Goal: Transaction & Acquisition: Purchase product/service

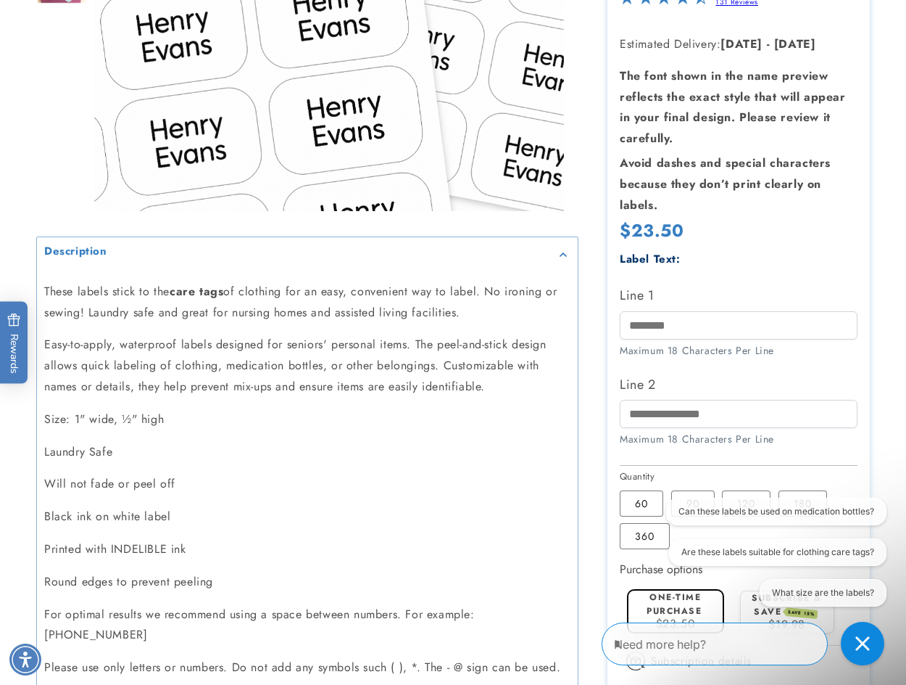
scroll to position [580, 0]
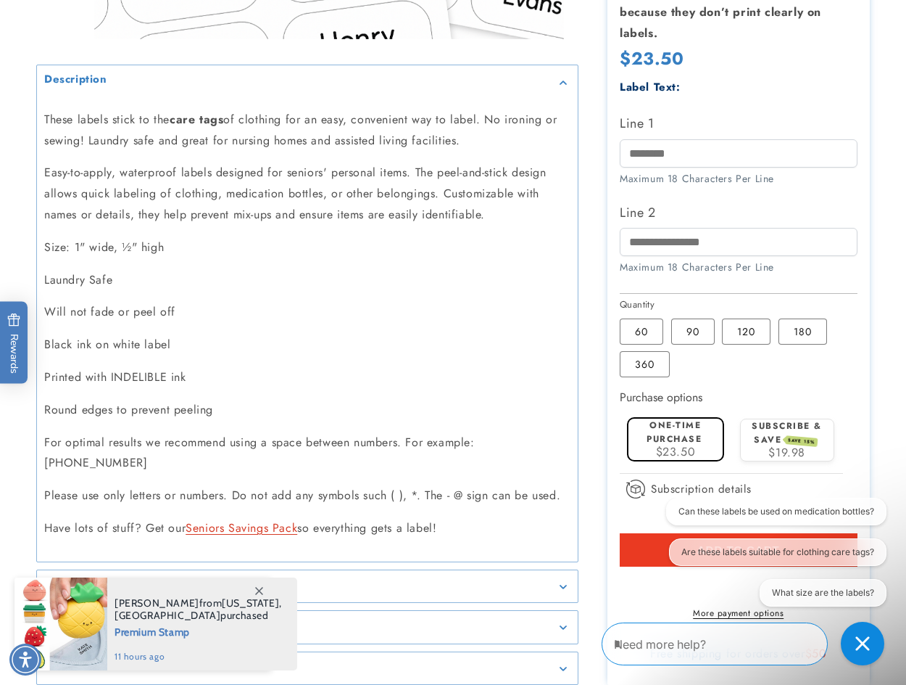
click at [497, 344] on p "Black ink on white label" at bounding box center [307, 344] width 526 height 21
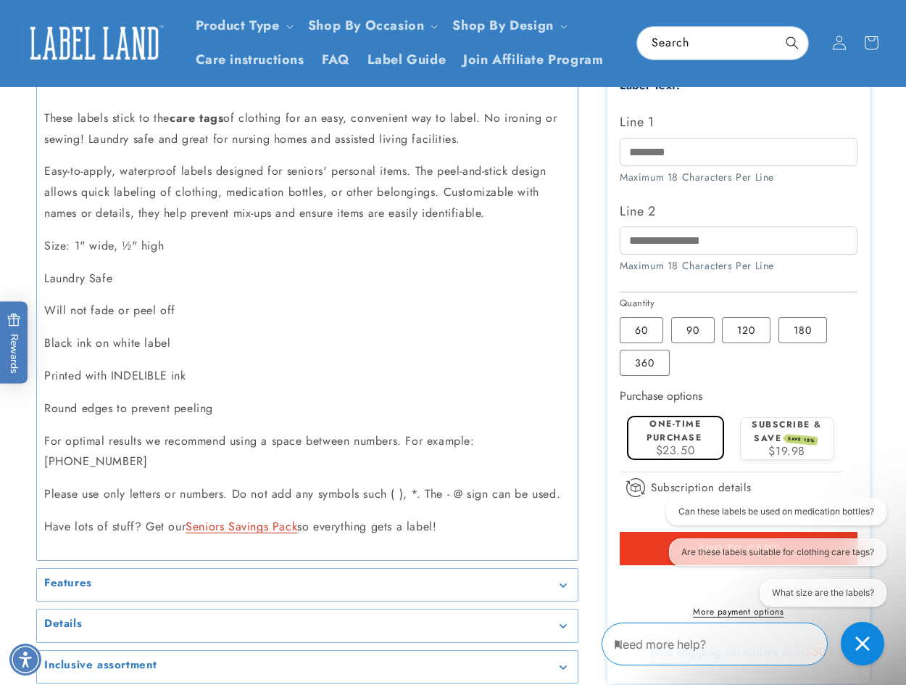
scroll to position [435, 0]
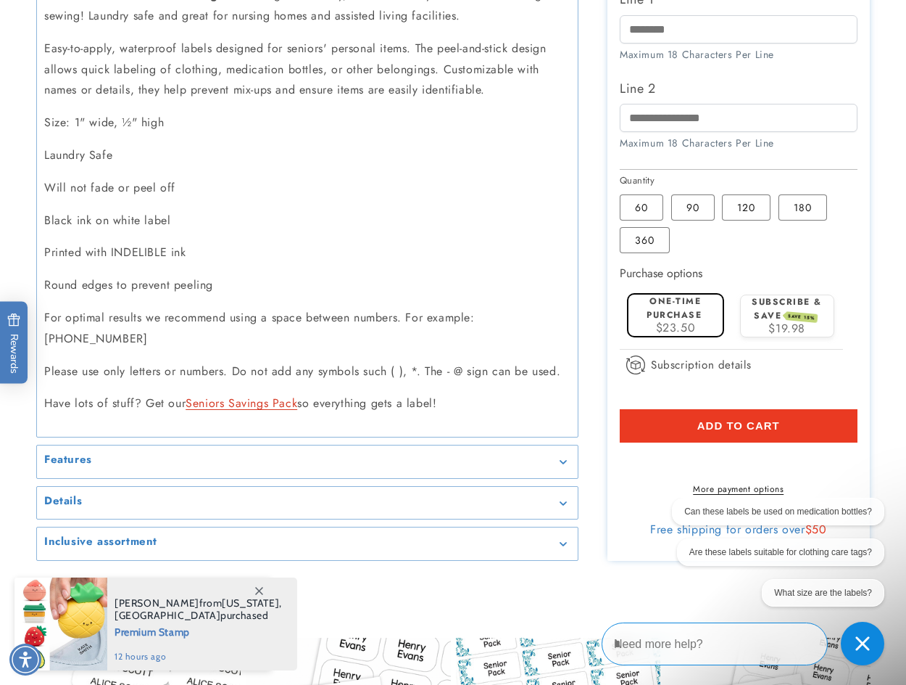
scroll to position [725, 0]
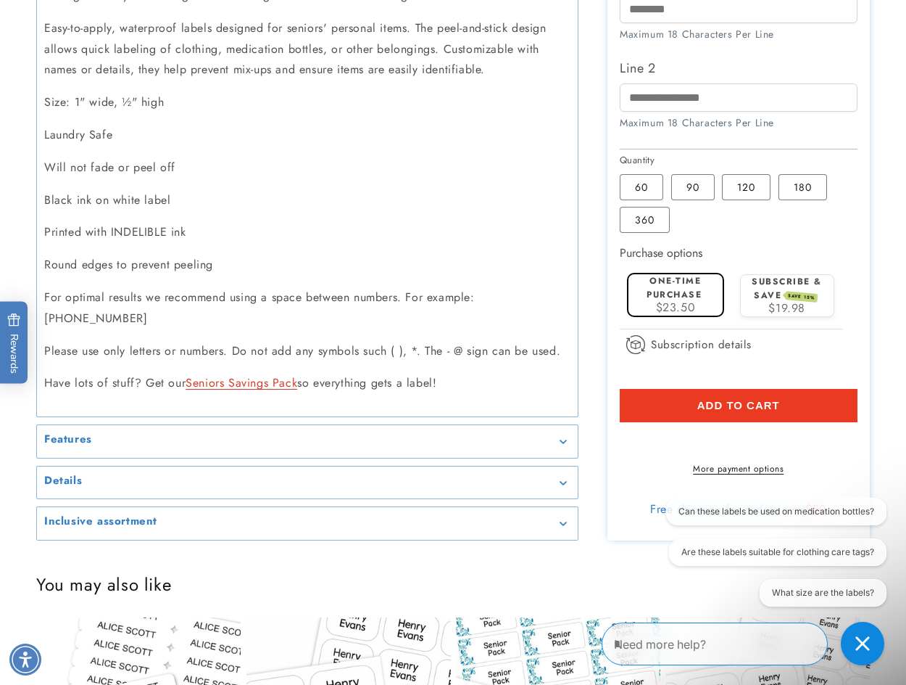
click at [182, 436] on div "Features" at bounding box center [307, 441] width 526 height 11
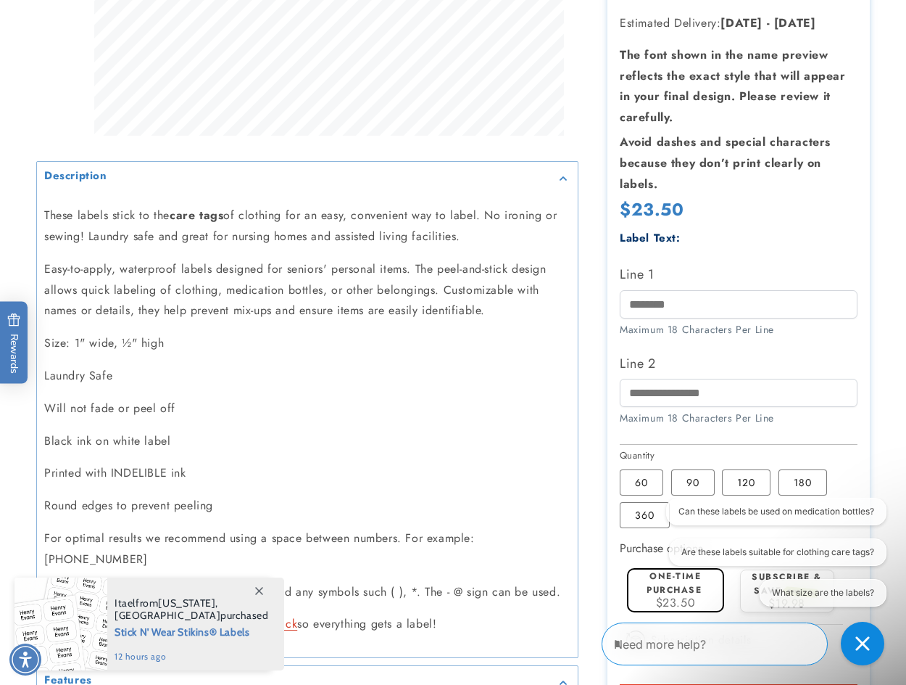
scroll to position [580, 0]
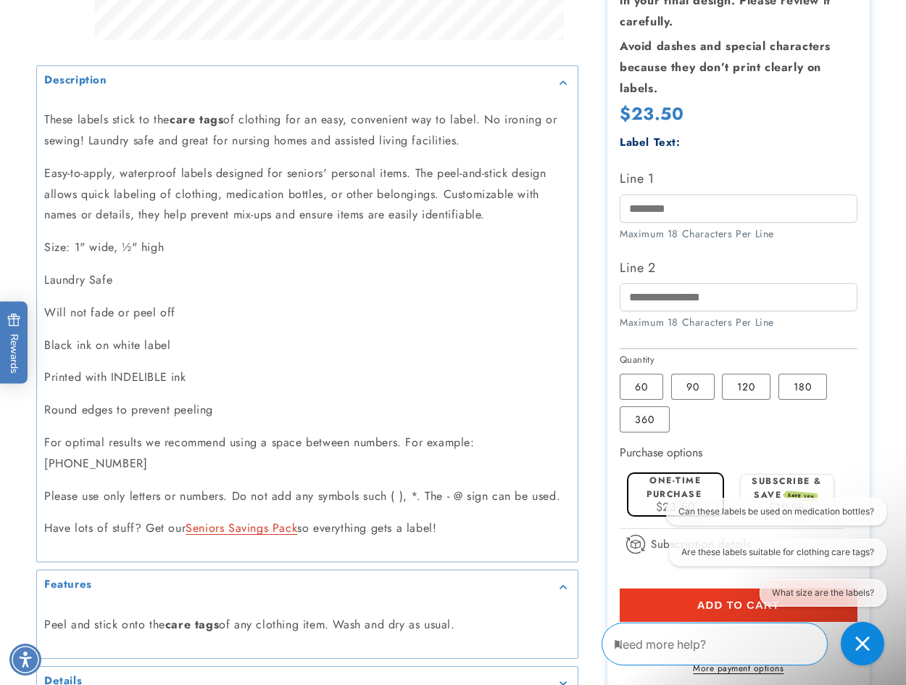
click at [765, 474] on label "Subscribe & save SAVE 15%" at bounding box center [787, 487] width 70 height 27
click at [765, 448] on section "Seniors Stikins® Labels Seniors Stikins® Labels 131 Reviews Estimated Delivery:…" at bounding box center [739, 257] width 263 height 964
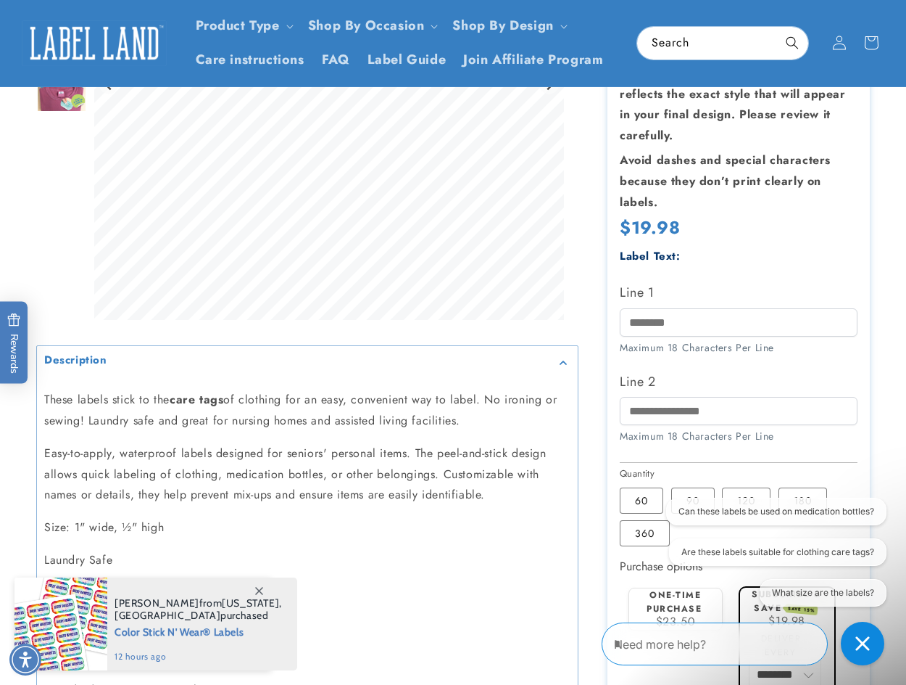
scroll to position [290, 0]
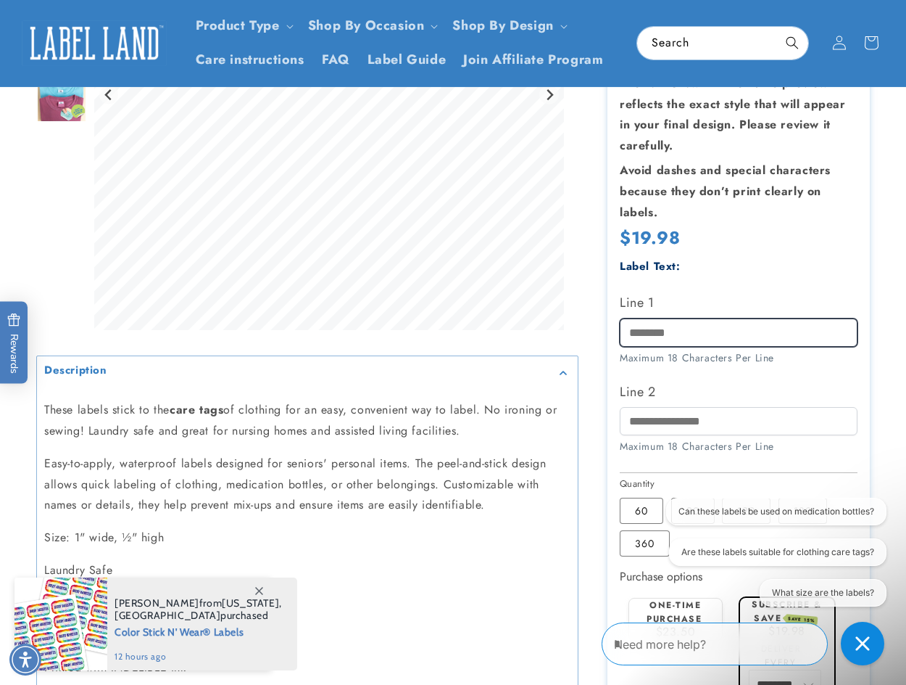
click at [705, 318] on input "Line 1" at bounding box center [739, 332] width 238 height 28
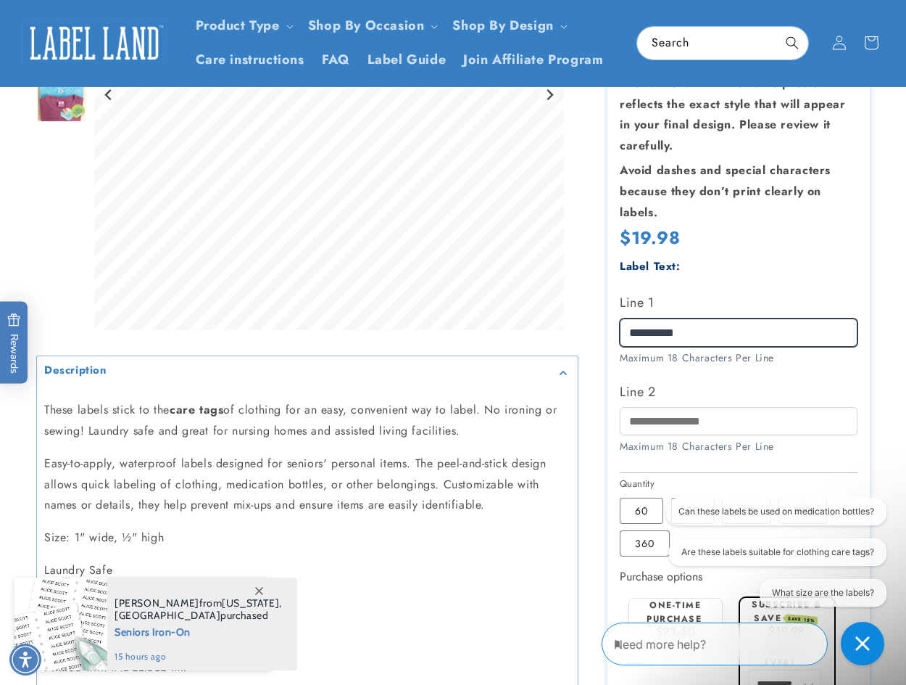
drag, startPoint x: 664, startPoint y: 295, endPoint x: 721, endPoint y: 276, distance: 59.9
click at [721, 291] on div "**********" at bounding box center [739, 328] width 238 height 74
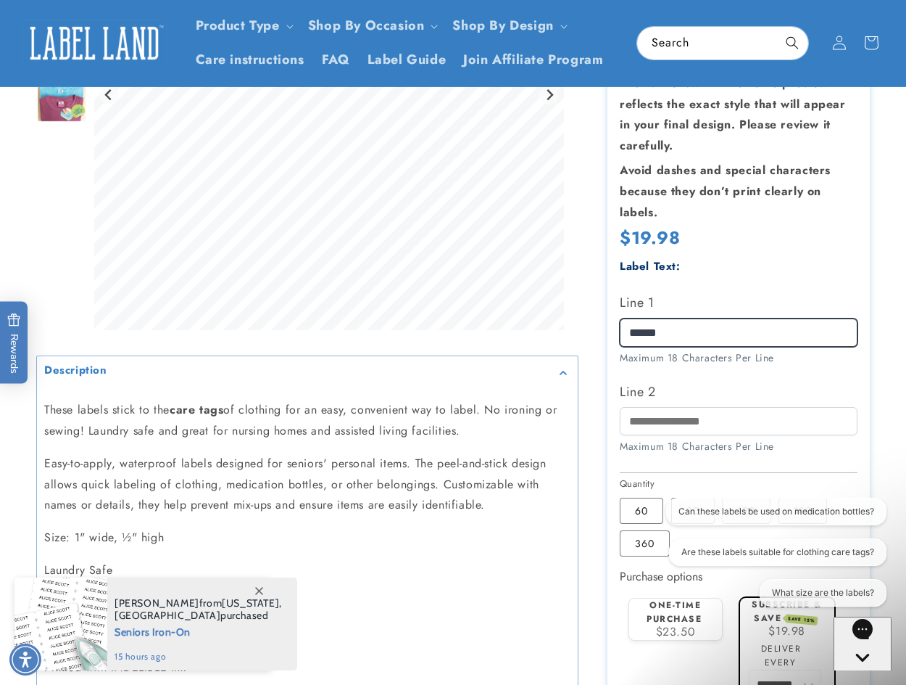
type input "*****"
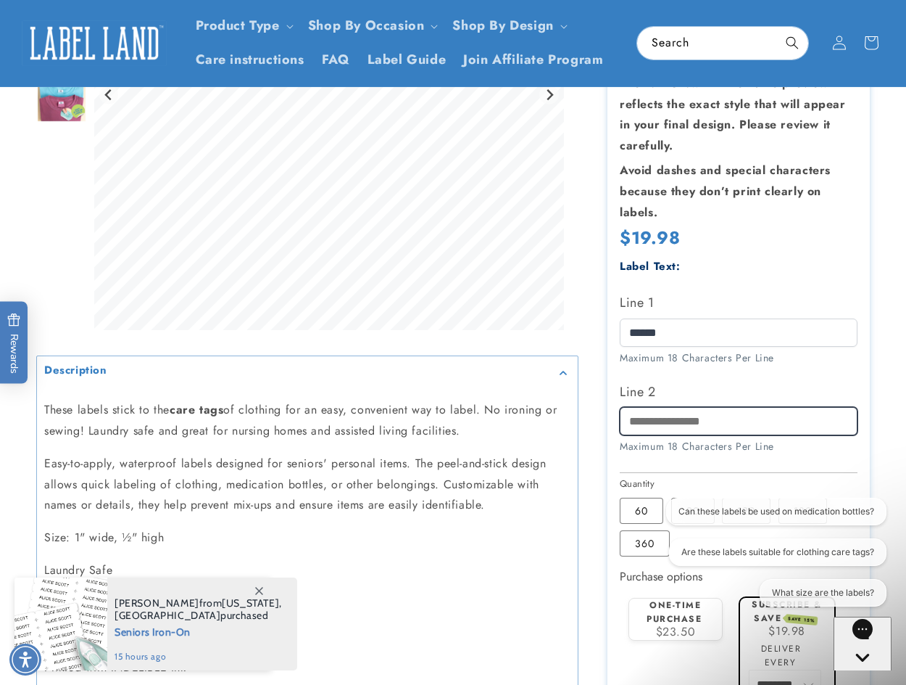
click at [684, 407] on input "Line 2" at bounding box center [739, 421] width 238 height 28
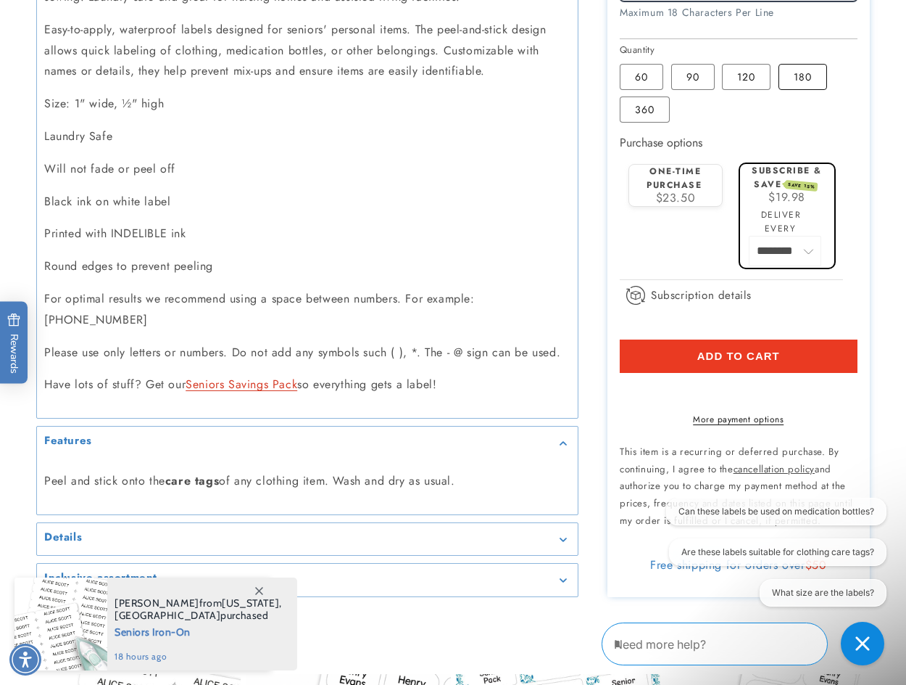
scroll to position [725, 0]
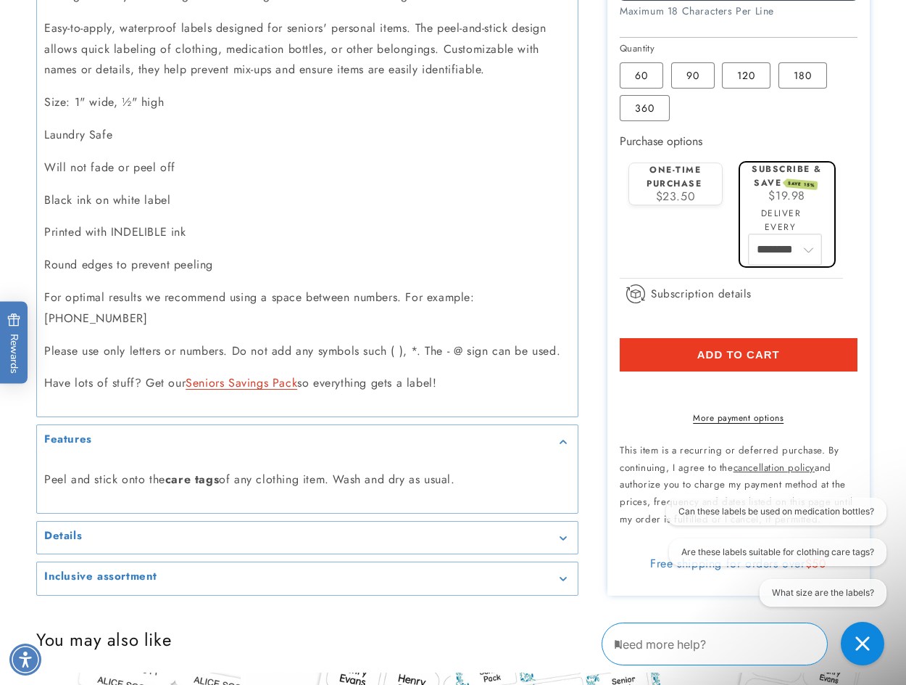
type input "****"
click at [811, 234] on select "******** ********" at bounding box center [785, 249] width 73 height 30
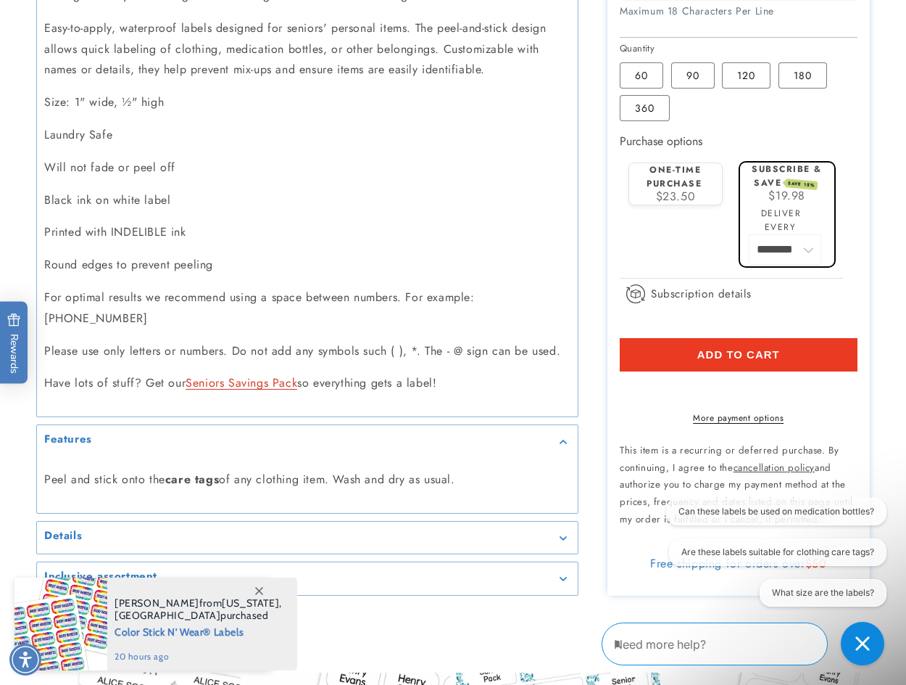
click at [817, 190] on div "$19.98" at bounding box center [787, 196] width 85 height 12
click at [695, 163] on label "One-time purchase" at bounding box center [674, 176] width 55 height 27
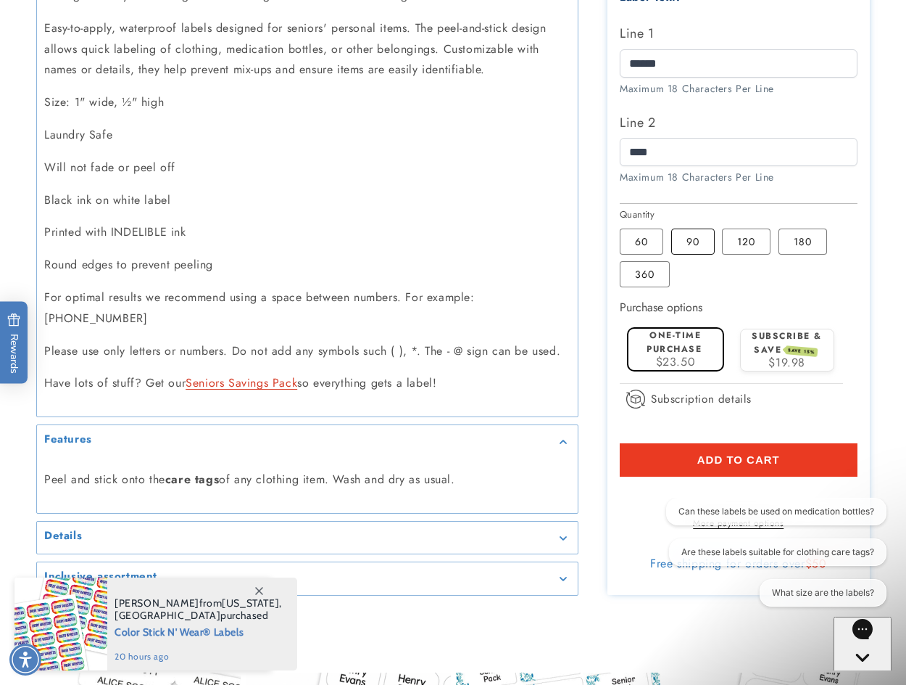
click at [702, 228] on label "90 Variant sold out or unavailable" at bounding box center [693, 241] width 44 height 26
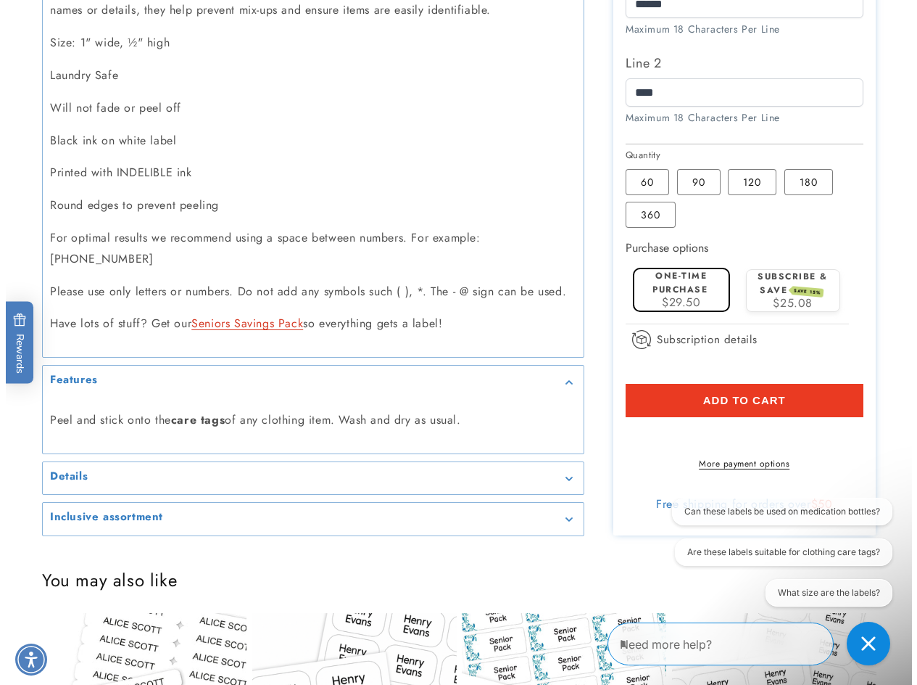
scroll to position [870, 0]
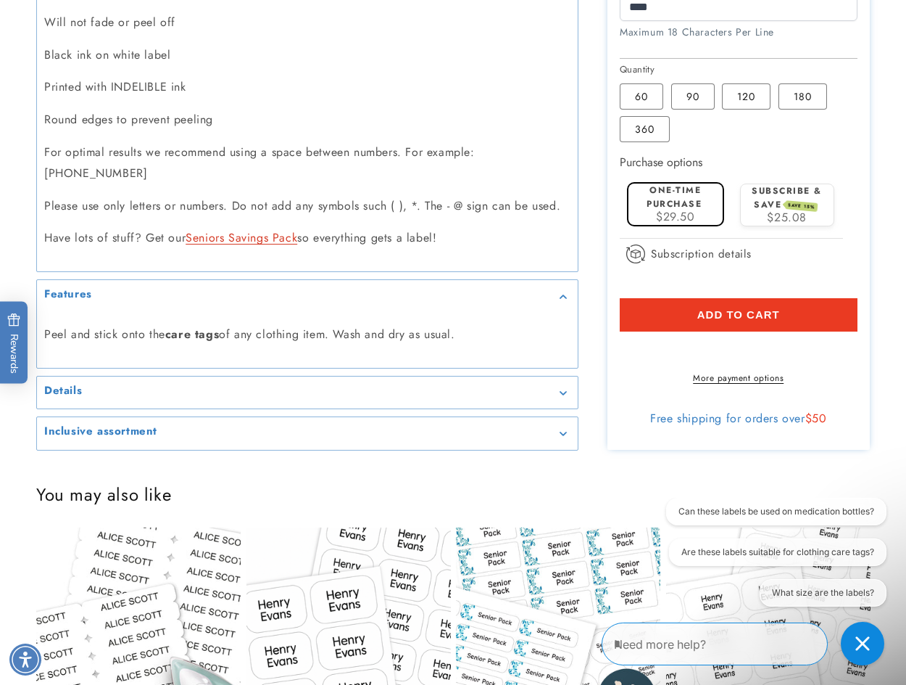
click at [735, 308] on span "Add to cart" at bounding box center [739, 314] width 83 height 13
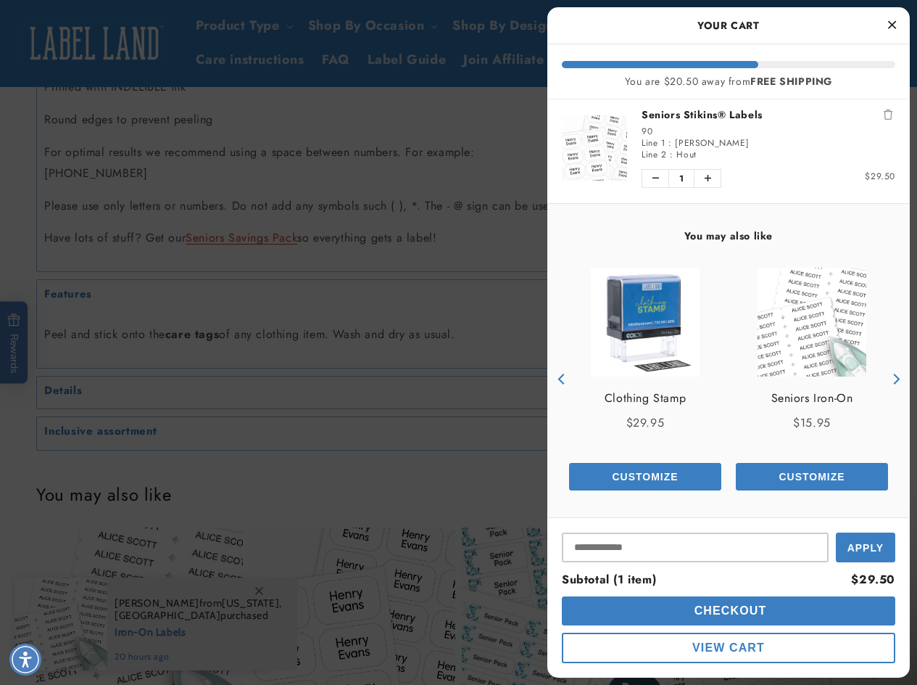
scroll to position [9, 0]
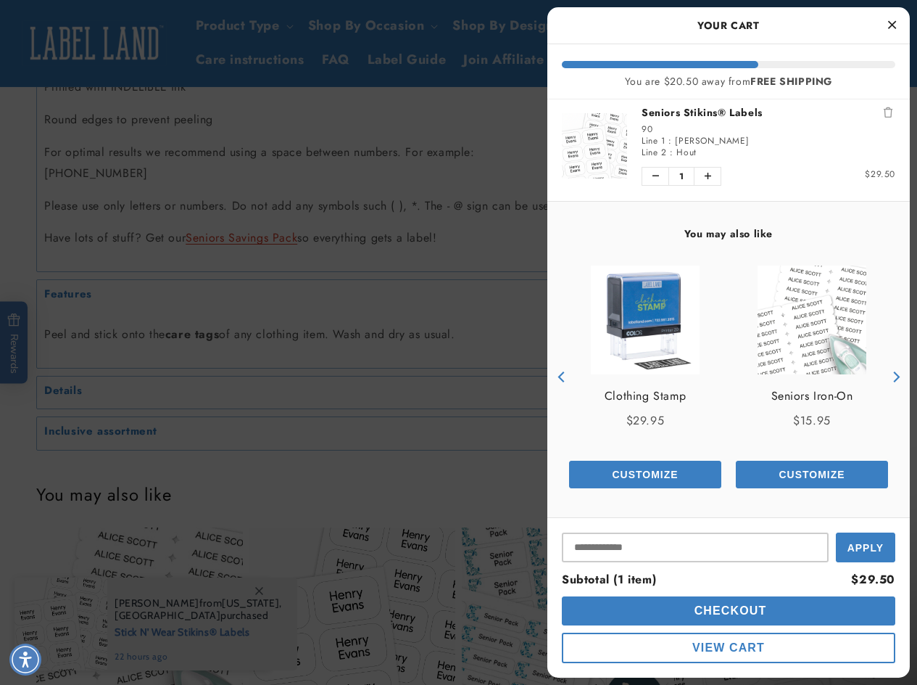
click at [798, 157] on div "Line 2 : Hout" at bounding box center [769, 152] width 254 height 12
click at [731, 648] on span "View Cart" at bounding box center [729, 647] width 73 height 12
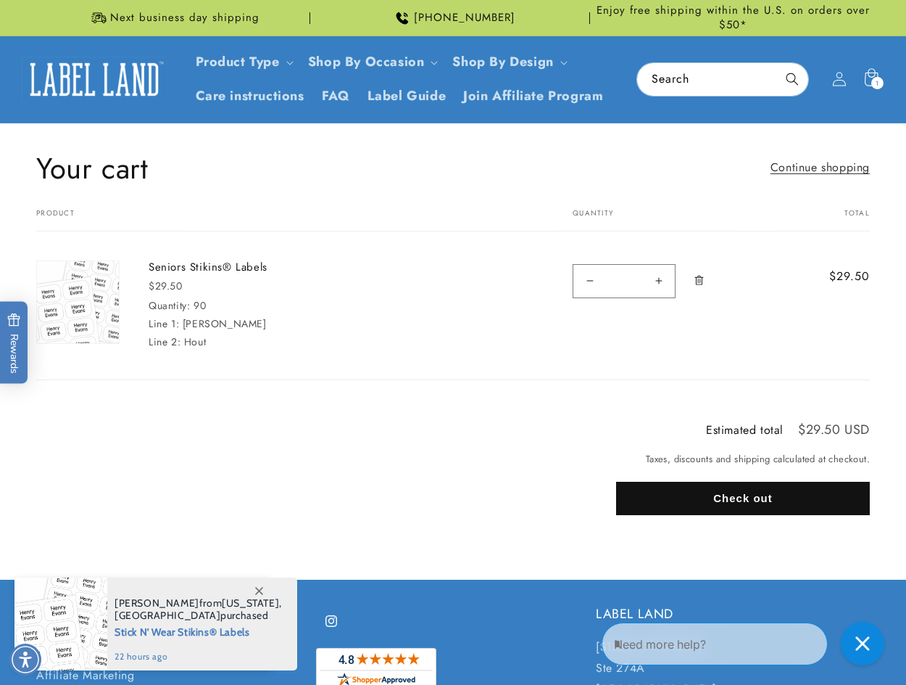
click at [194, 15] on span "Next business day shipping" at bounding box center [184, 18] width 149 height 15
click at [844, 74] on icon at bounding box center [839, 79] width 15 height 15
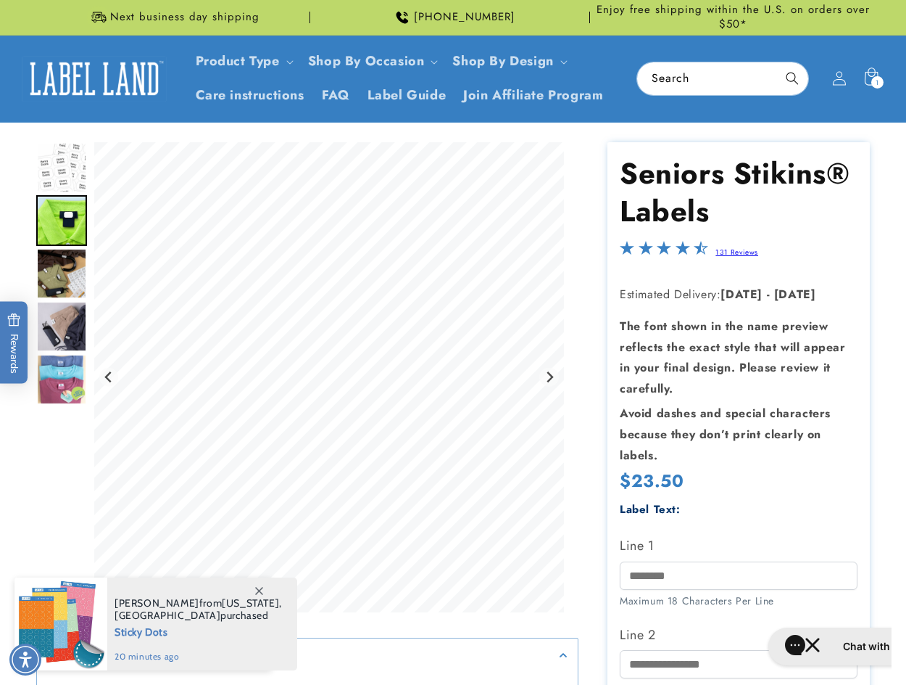
scroll to position [218, 0]
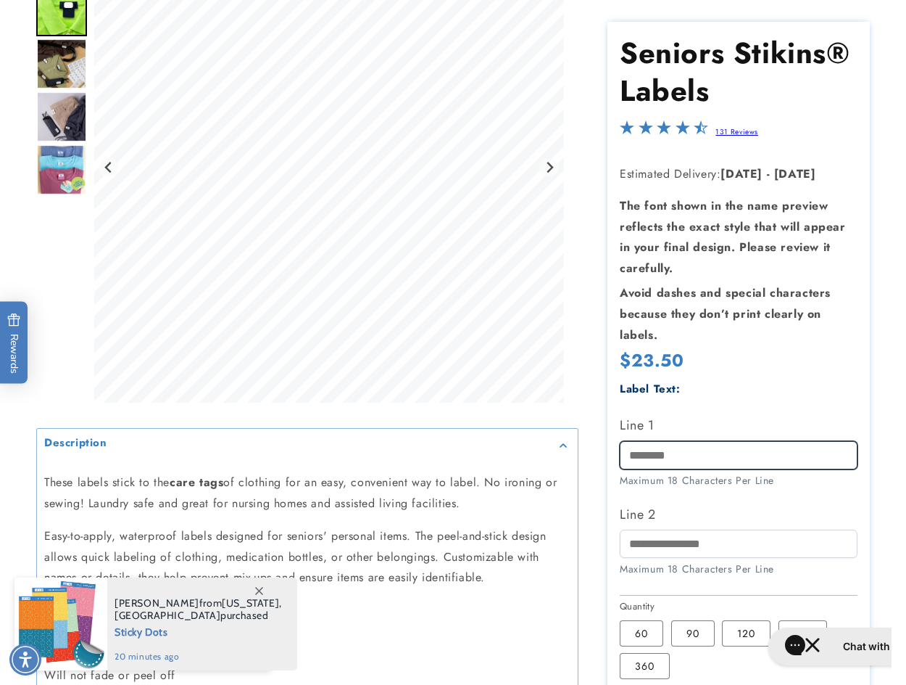
click at [709, 452] on input "Line 1" at bounding box center [739, 455] width 238 height 28
type input "*****"
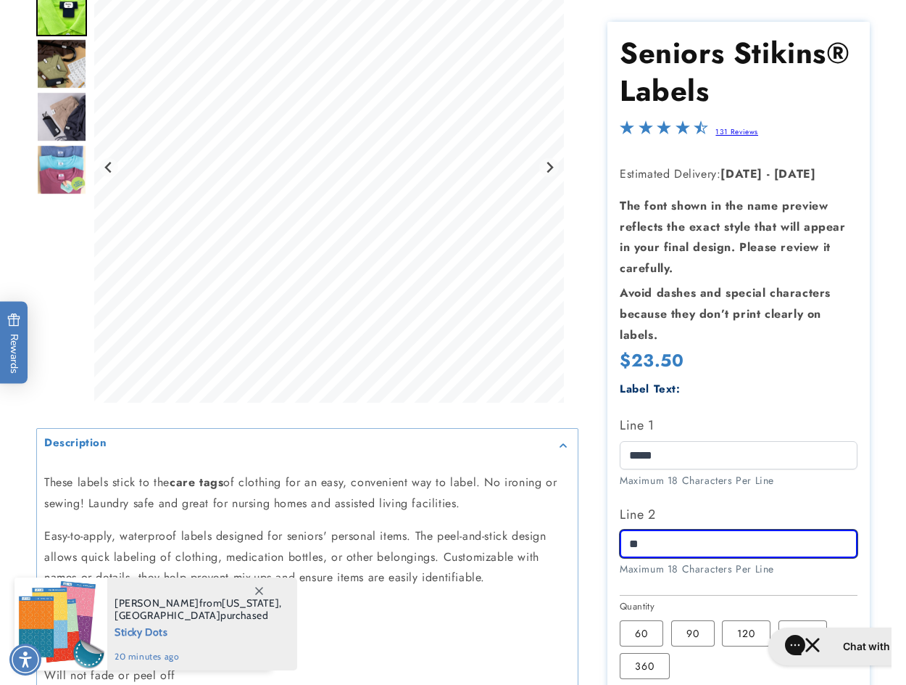
type input "*"
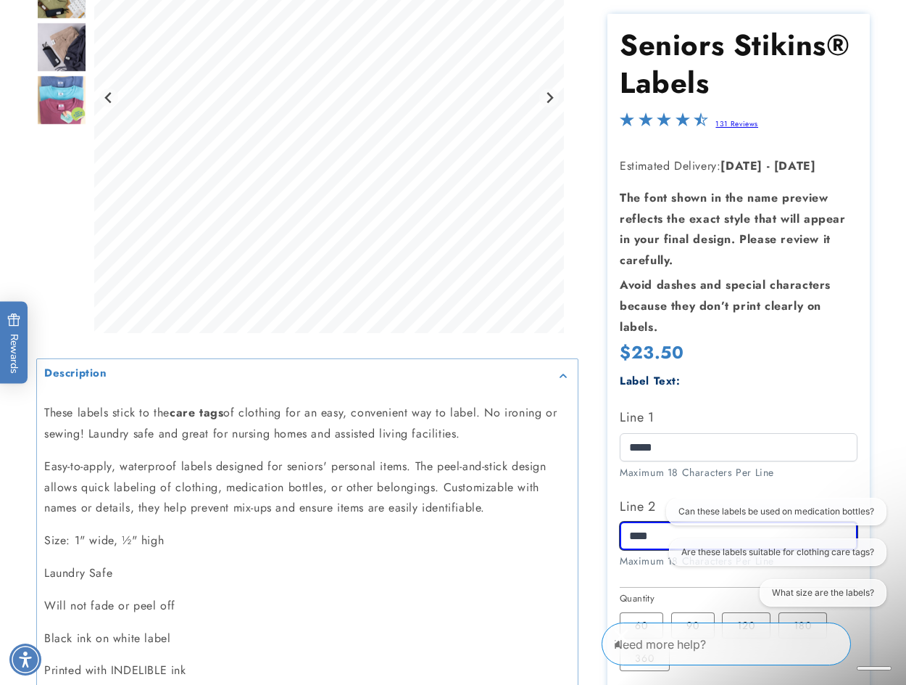
scroll to position [363, 0]
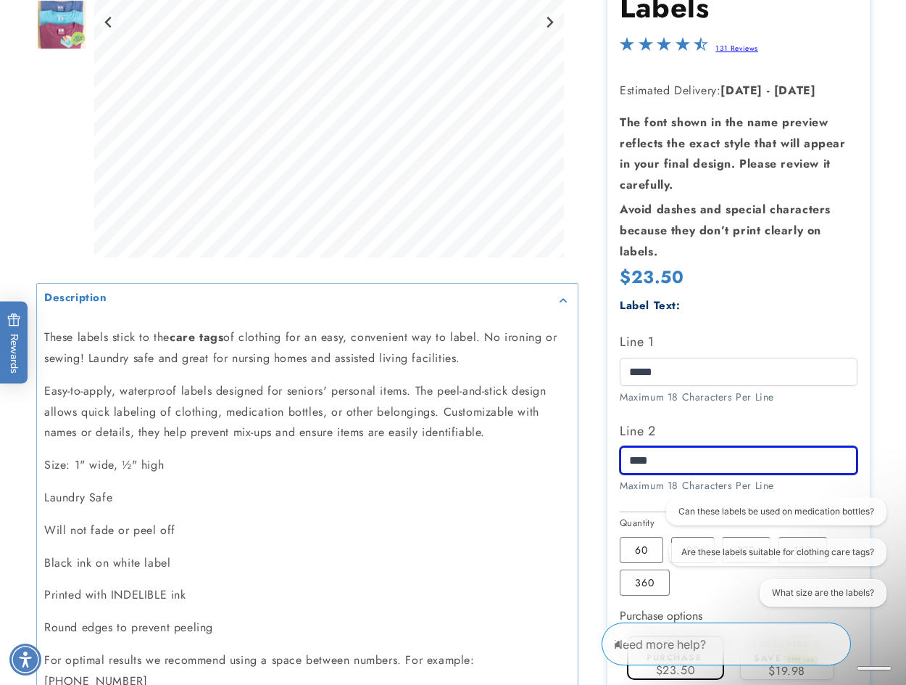
type input "****"
click at [568, 502] on p "Laundry Safe" at bounding box center [307, 497] width 526 height 21
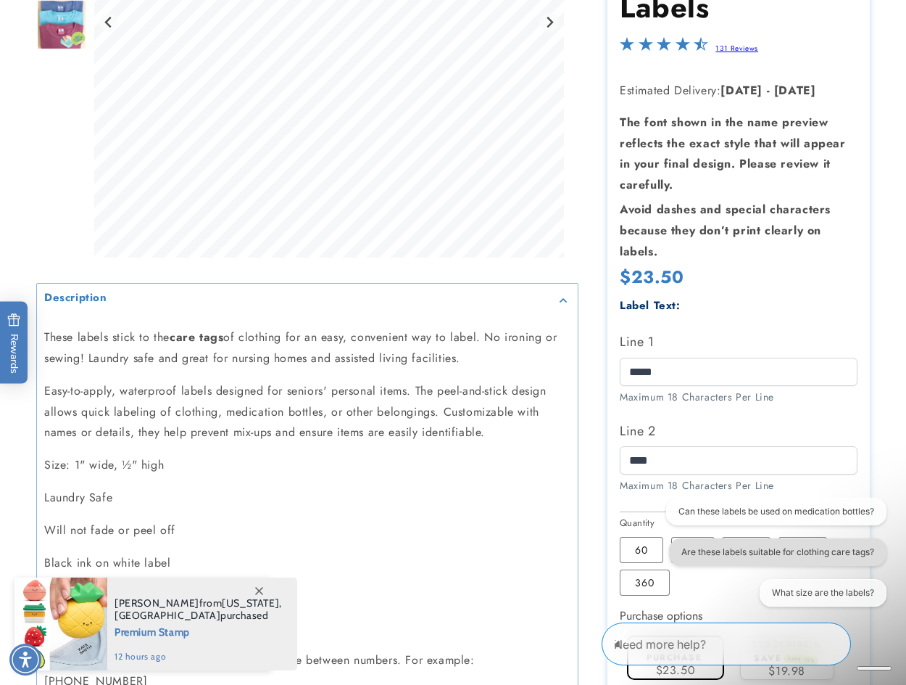
click at [757, 551] on button "Are these labels suitable for clothing care tags?" at bounding box center [778, 552] width 218 height 28
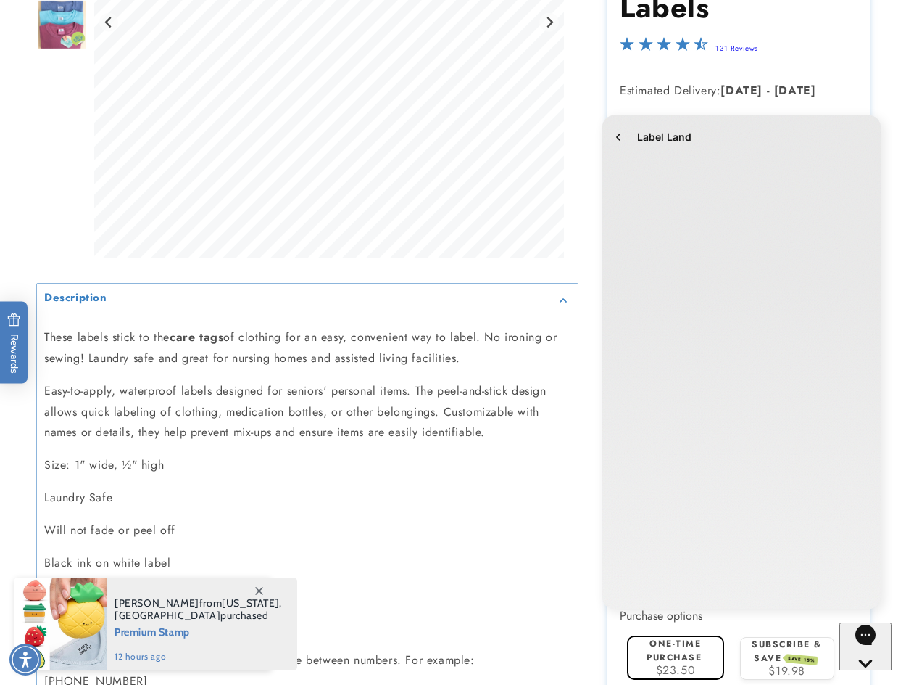
scroll to position [0, 0]
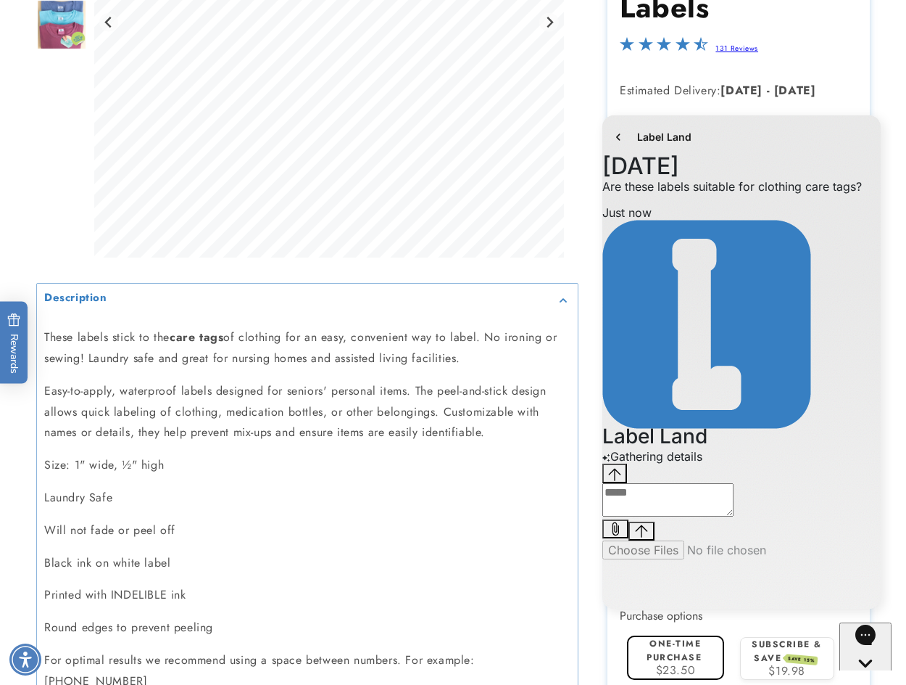
click at [825, 463] on div "Gathering details" at bounding box center [742, 456] width 278 height 15
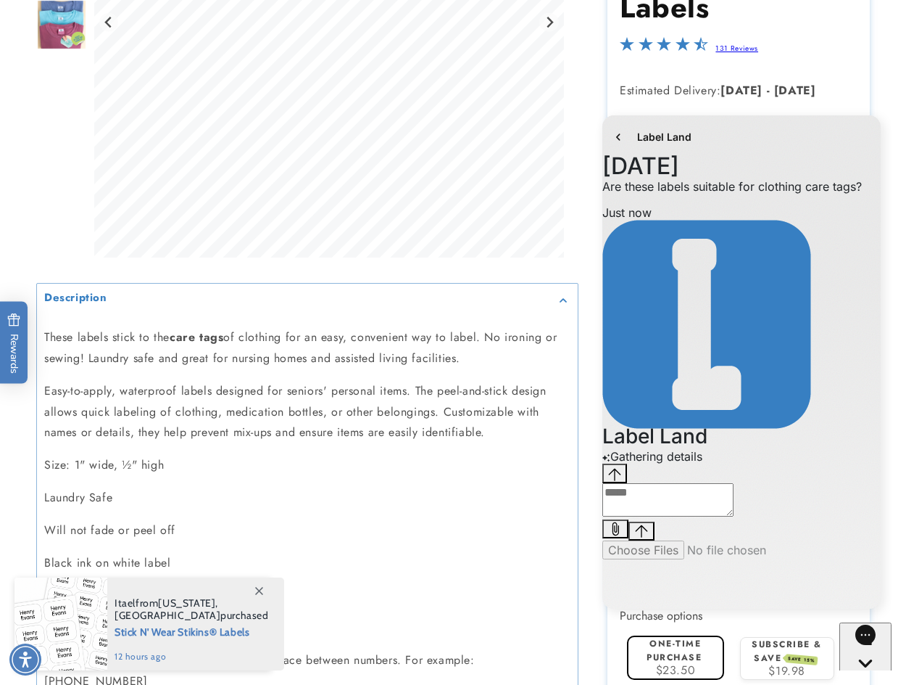
click at [678, 449] on div "Conversation messages" at bounding box center [742, 449] width 278 height 0
click at [619, 534] on icon "Add attachment" at bounding box center [616, 527] width 7 height 13
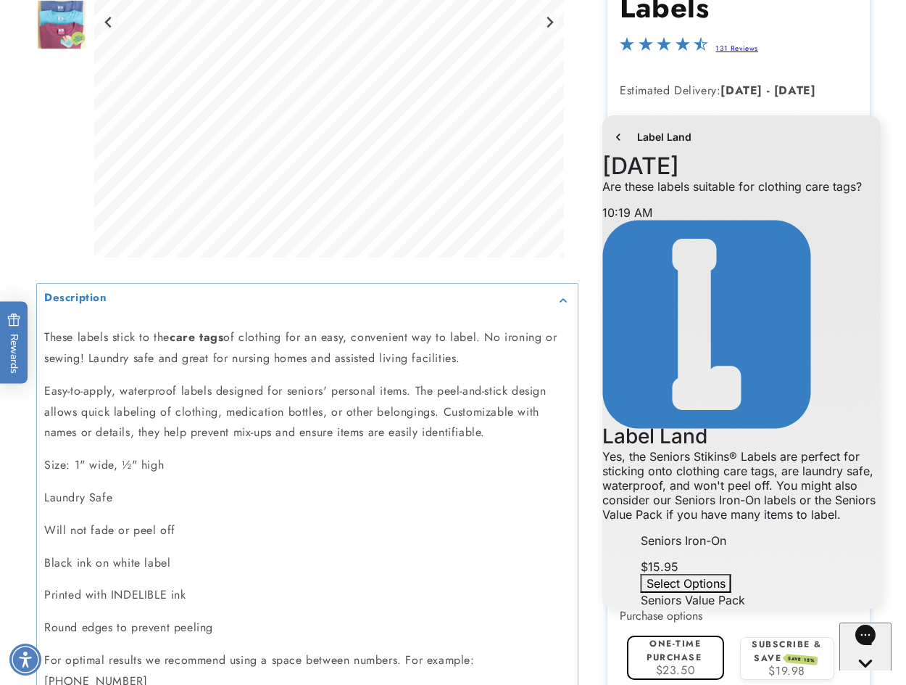
click at [772, 449] on div "Yes, the Seniors Stikins® Labels are perfect for sticking onto clothing care ta…" at bounding box center [742, 485] width 278 height 73
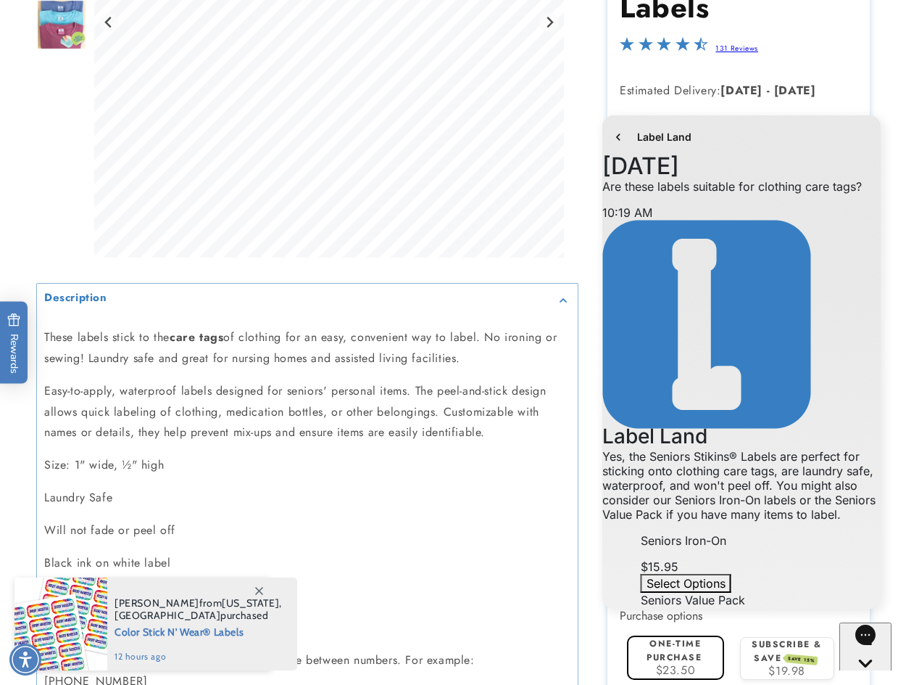
scroll to position [145, 0]
click at [732, 574] on button "Select Options" at bounding box center [686, 583] width 91 height 19
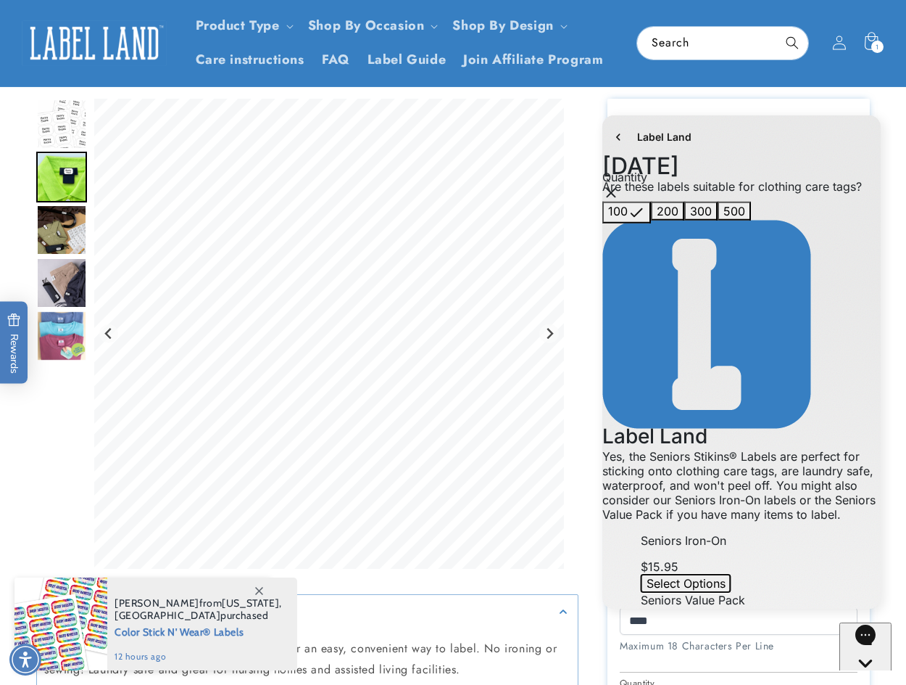
scroll to position [0, 0]
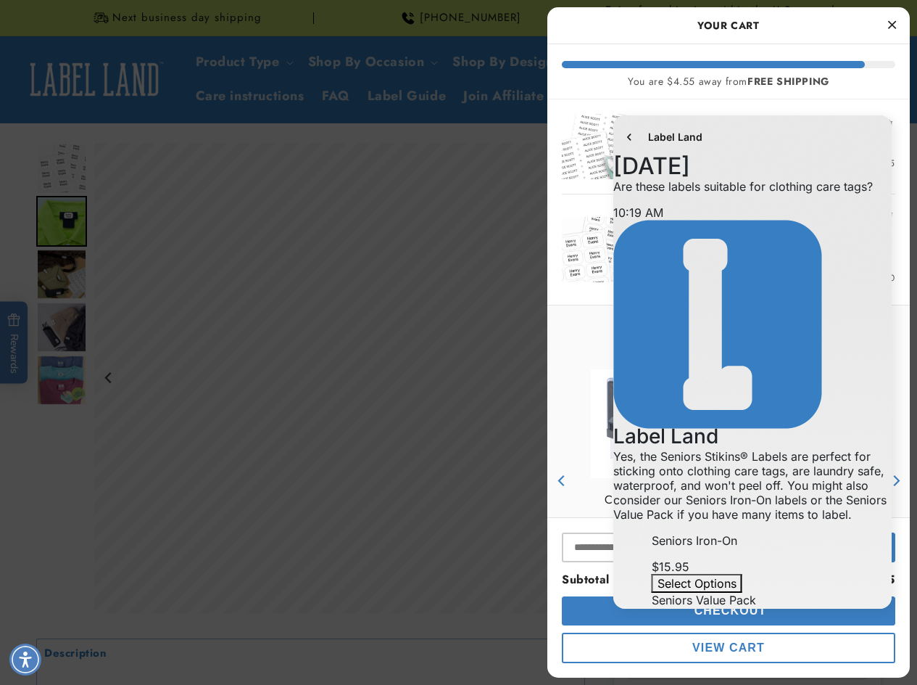
click at [584, 426] on link "product" at bounding box center [645, 423] width 152 height 109
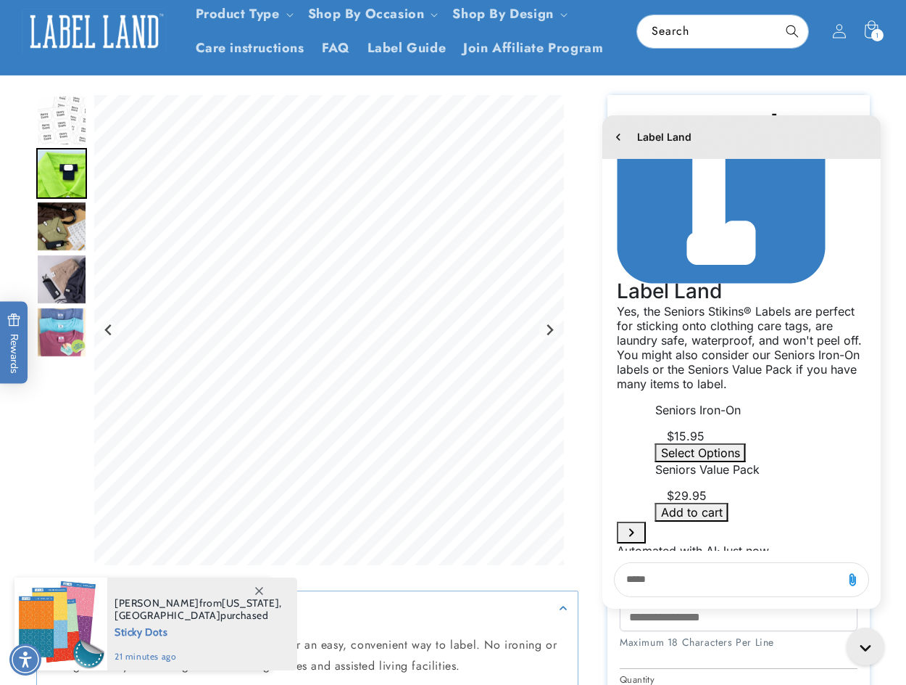
scroll to position [218, 0]
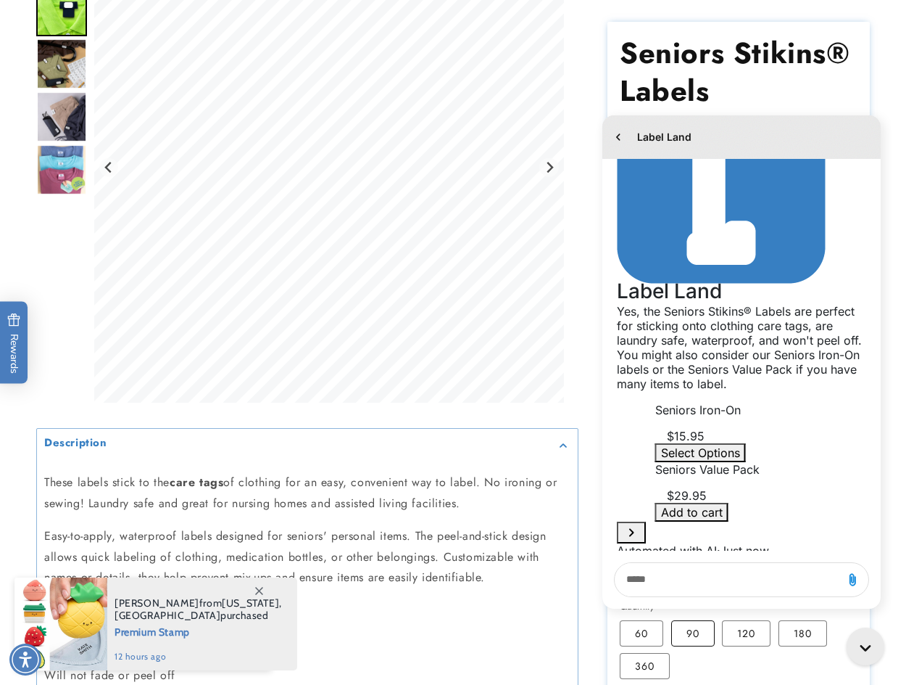
click at [691, 645] on label "90 Variant sold out or unavailable" at bounding box center [693, 633] width 44 height 26
click at [828, 402] on div "Conversation messages" at bounding box center [757, 402] width 203 height 0
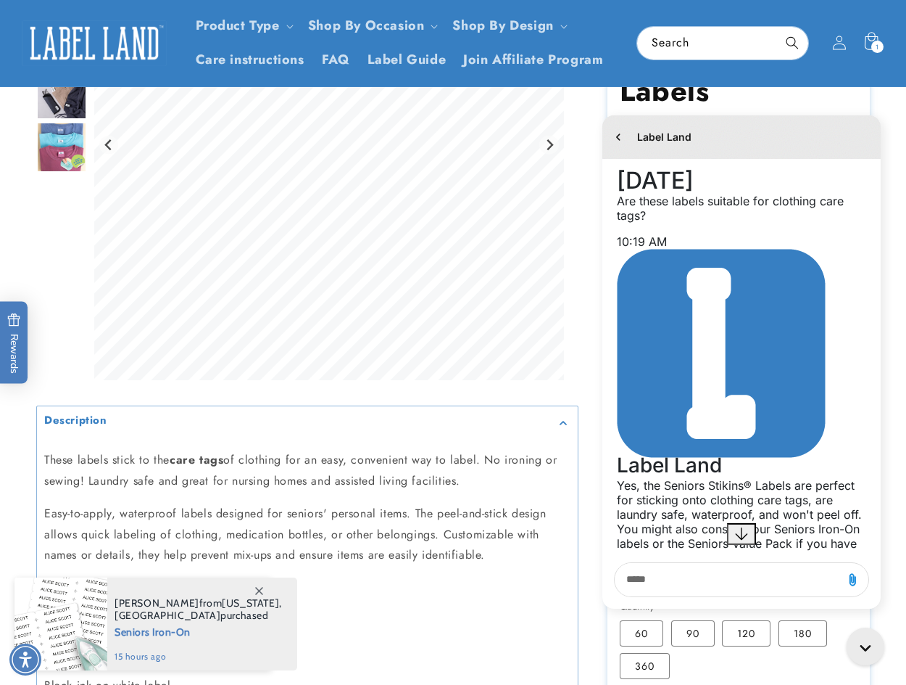
scroll to position [218, 0]
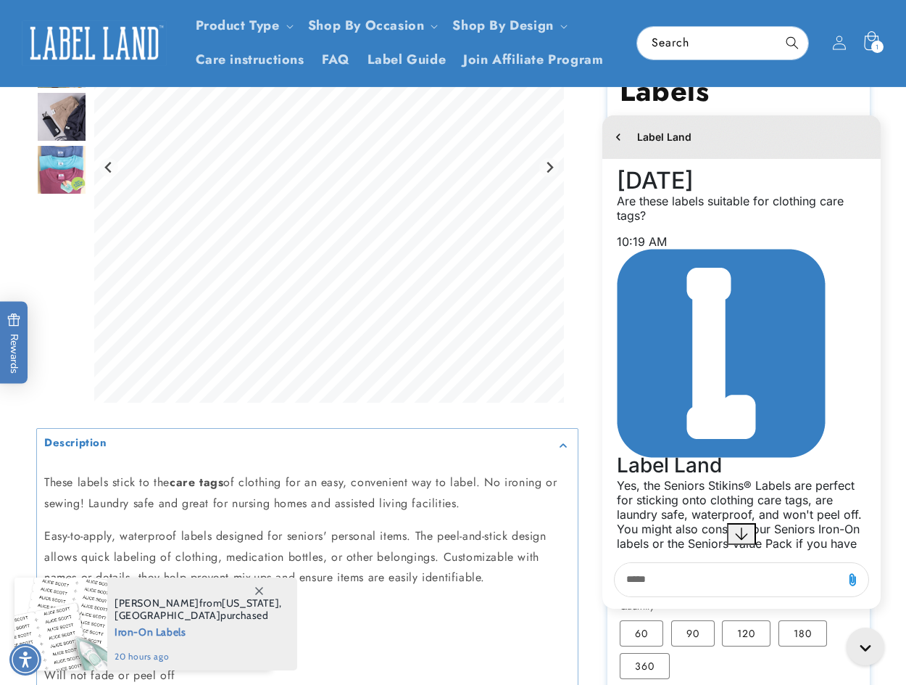
click at [878, 42] on header "Product Type Product Type Clothing Labels Clothing Stamps Logo Decals Multi-Use…" at bounding box center [453, 43] width 906 height 86
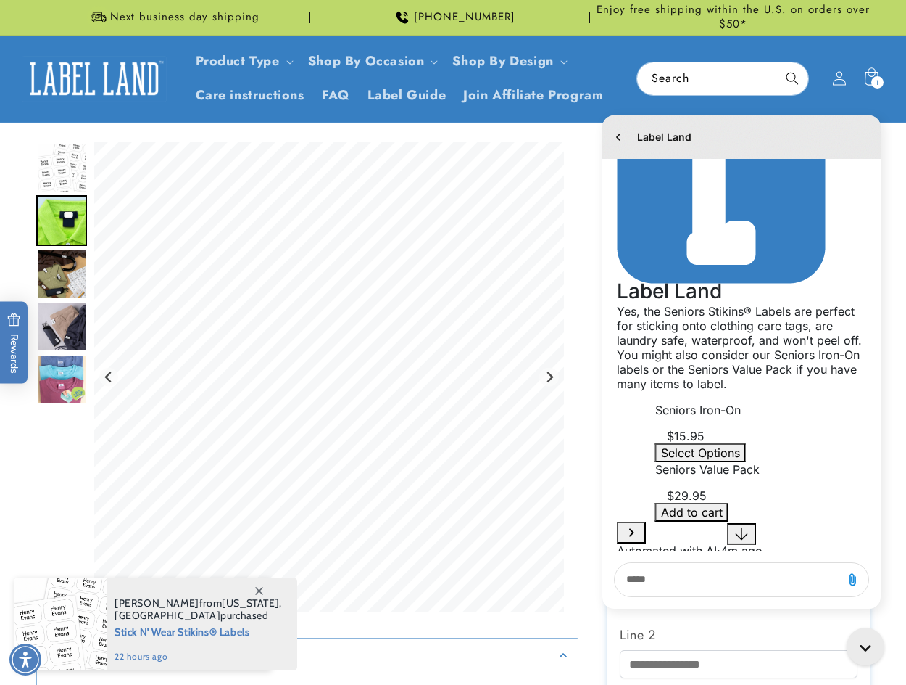
scroll to position [0, 0]
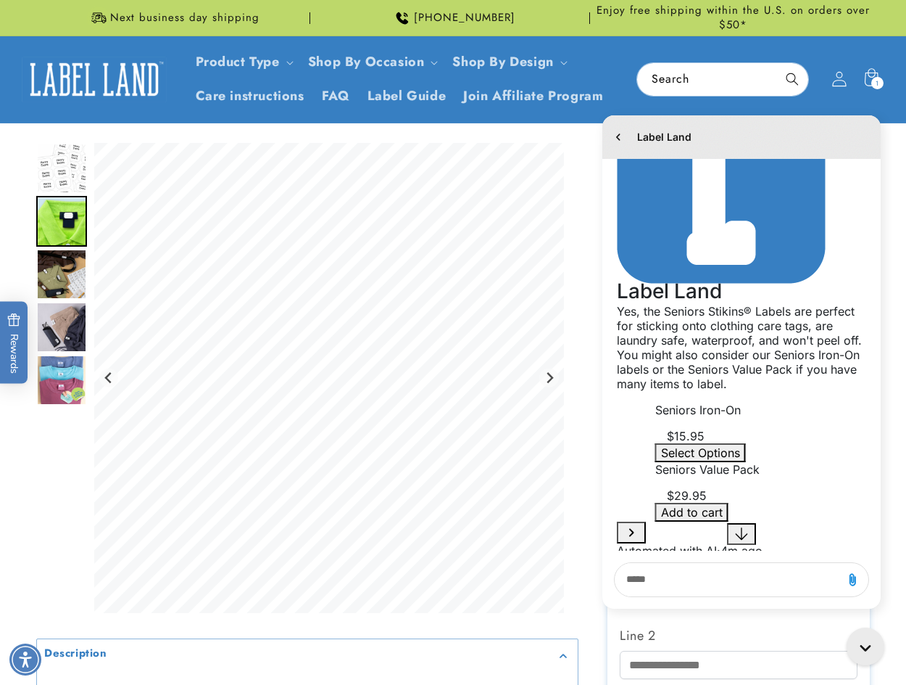
click at [840, 83] on icon at bounding box center [839, 79] width 15 height 15
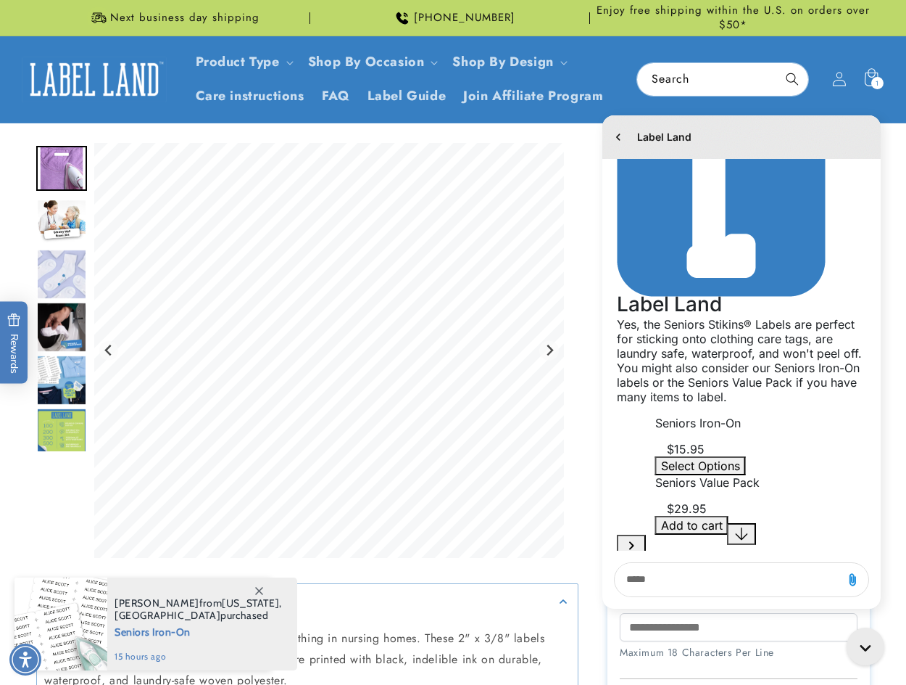
scroll to position [174, 0]
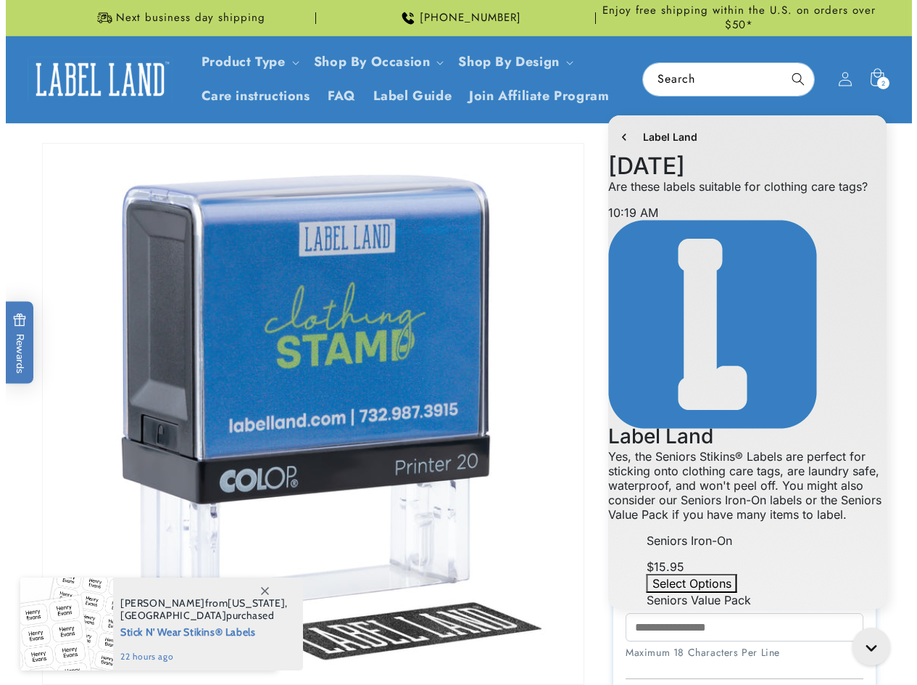
scroll to position [174, 0]
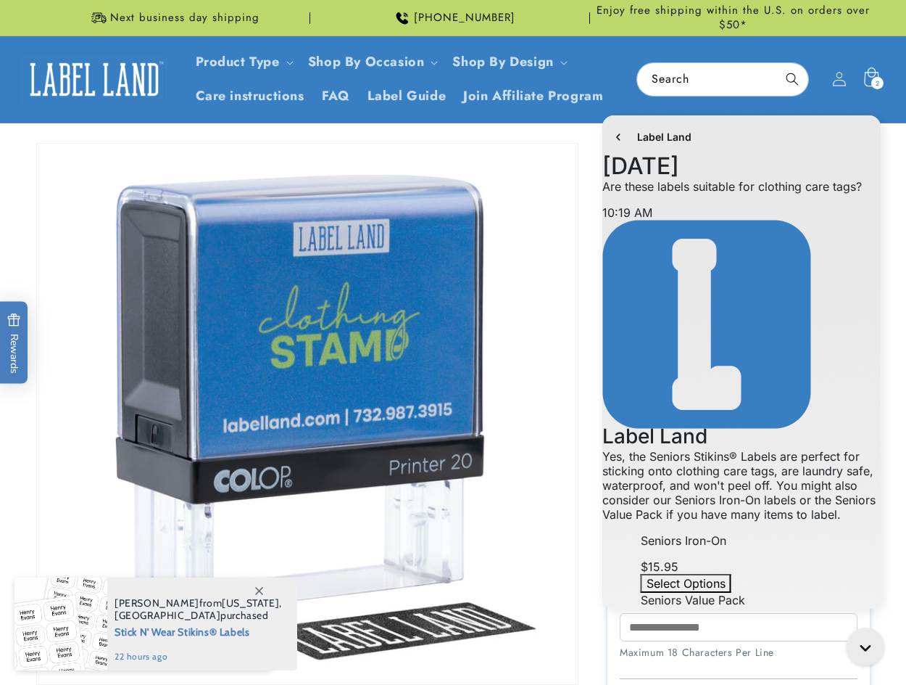
click at [868, 82] on icon at bounding box center [871, 79] width 34 height 34
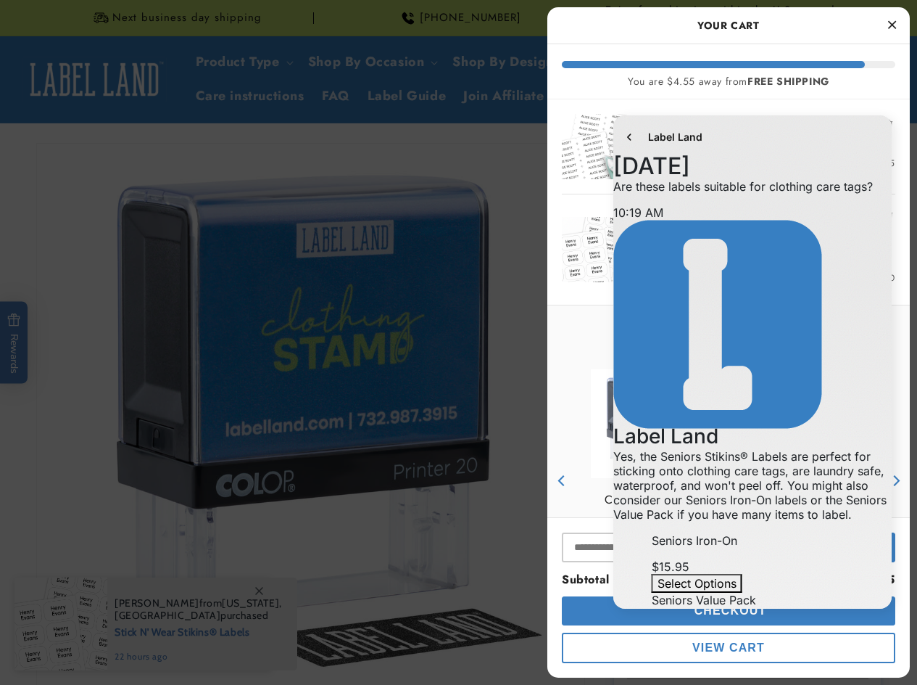
click at [764, 94] on div "Free Shipping You are $4.55 away from FREE SHIPPING" at bounding box center [728, 71] width 363 height 55
click at [685, 574] on button "Select Options" at bounding box center [697, 583] width 91 height 19
drag, startPoint x: 583, startPoint y: 360, endPoint x: 562, endPoint y: 348, distance: 24.4
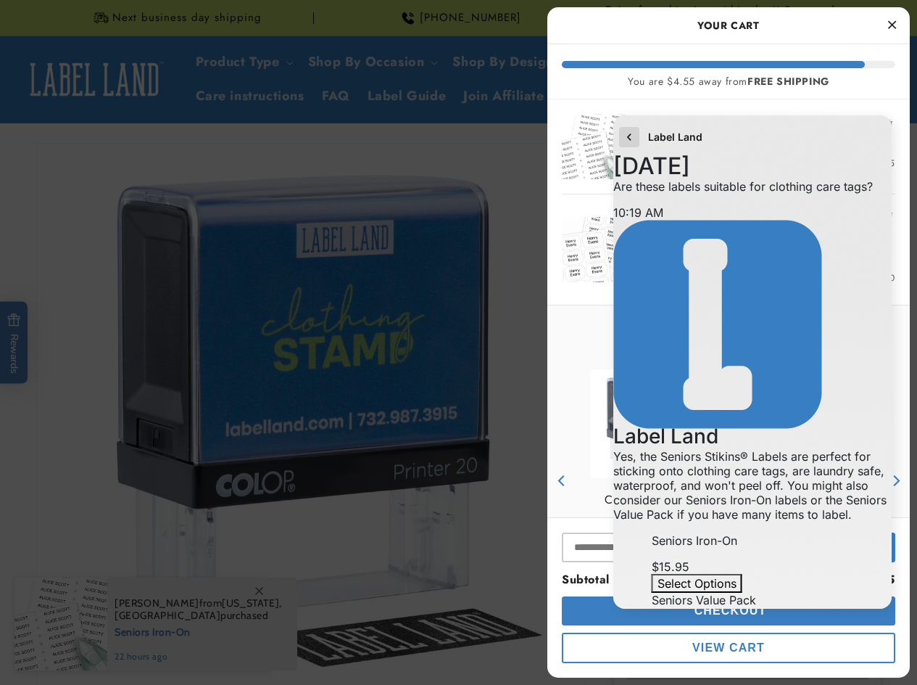
click at [624, 133] on icon "go to home page" at bounding box center [629, 136] width 15 height 17
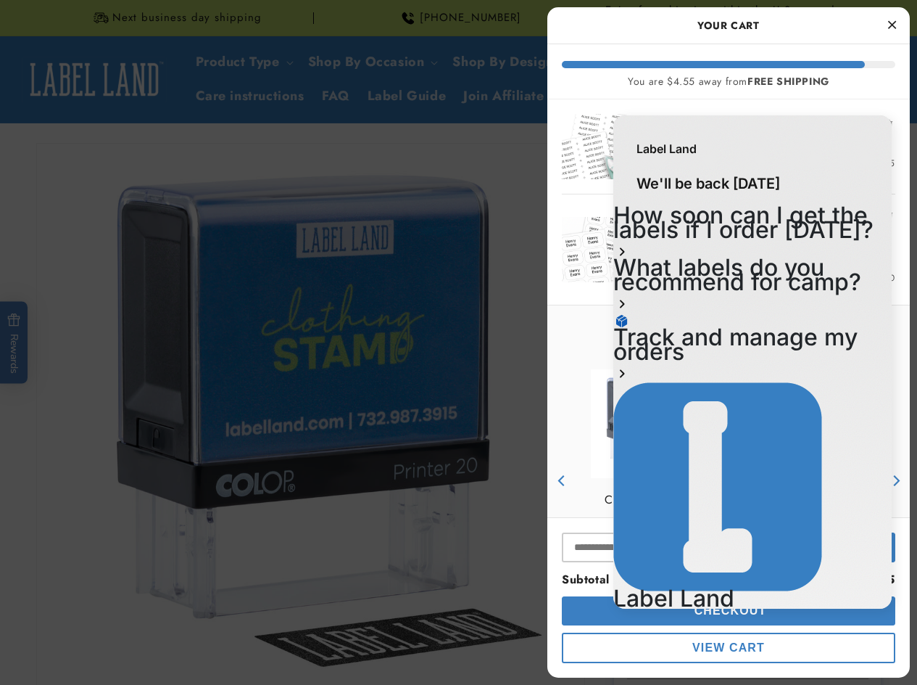
click at [761, 225] on h2 "How soon can I get the labels if I order today?" at bounding box center [752, 222] width 278 height 29
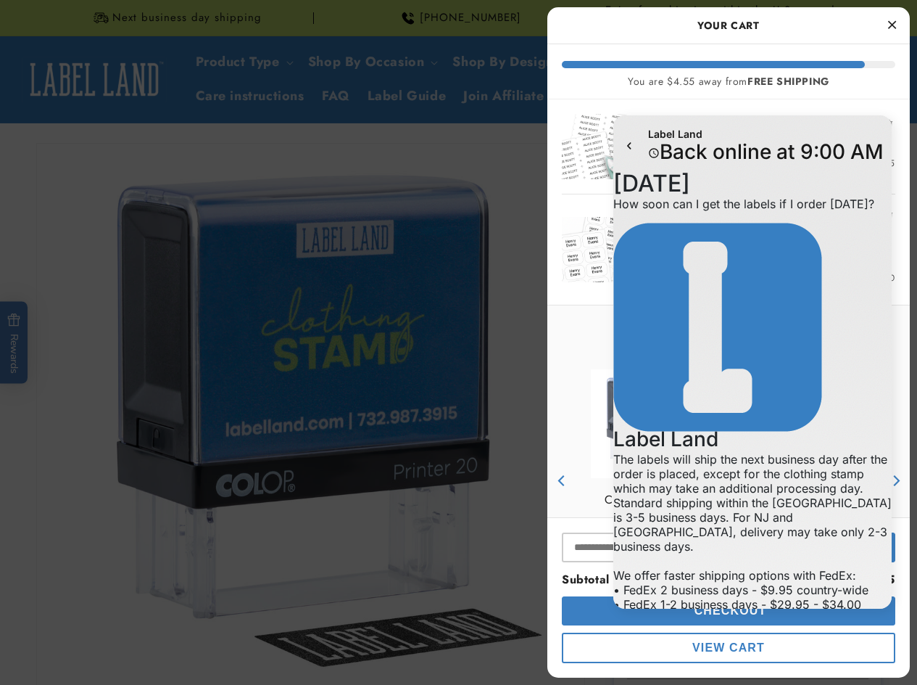
scroll to position [169, 0]
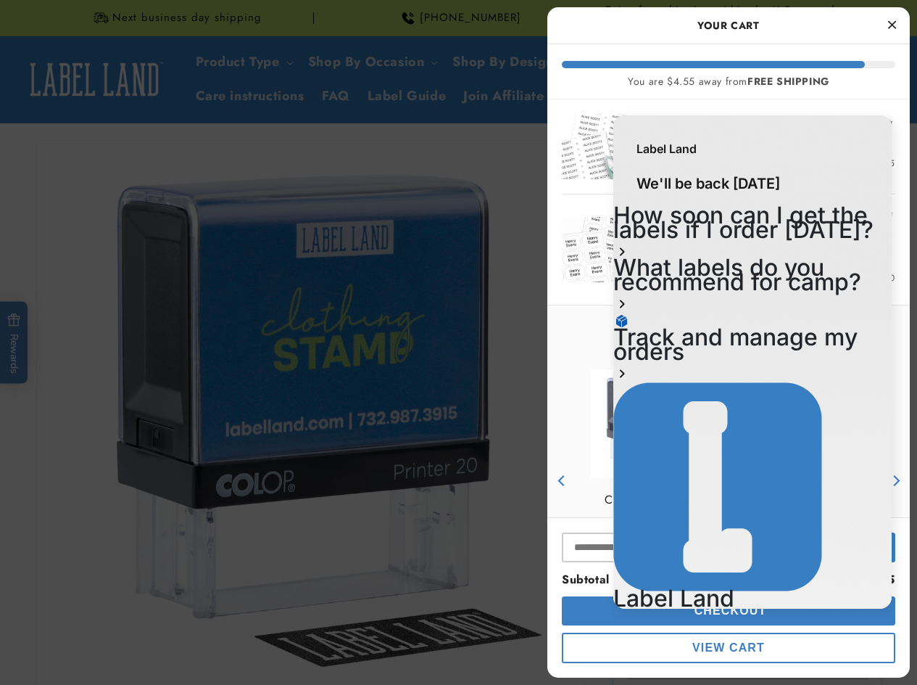
click at [856, 154] on div "Label Land" at bounding box center [752, 141] width 278 height 52
drag, startPoint x: 556, startPoint y: 347, endPoint x: 890, endPoint y: 30, distance: 460.1
click at [890, 30] on icon "Close Cart" at bounding box center [892, 24] width 8 height 13
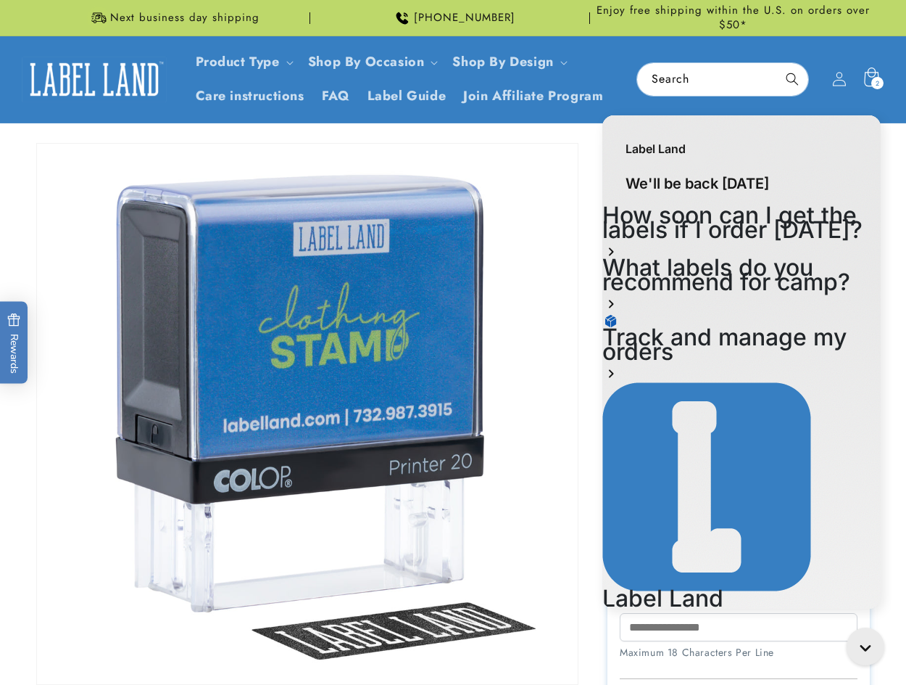
click at [866, 70] on icon at bounding box center [871, 79] width 34 height 34
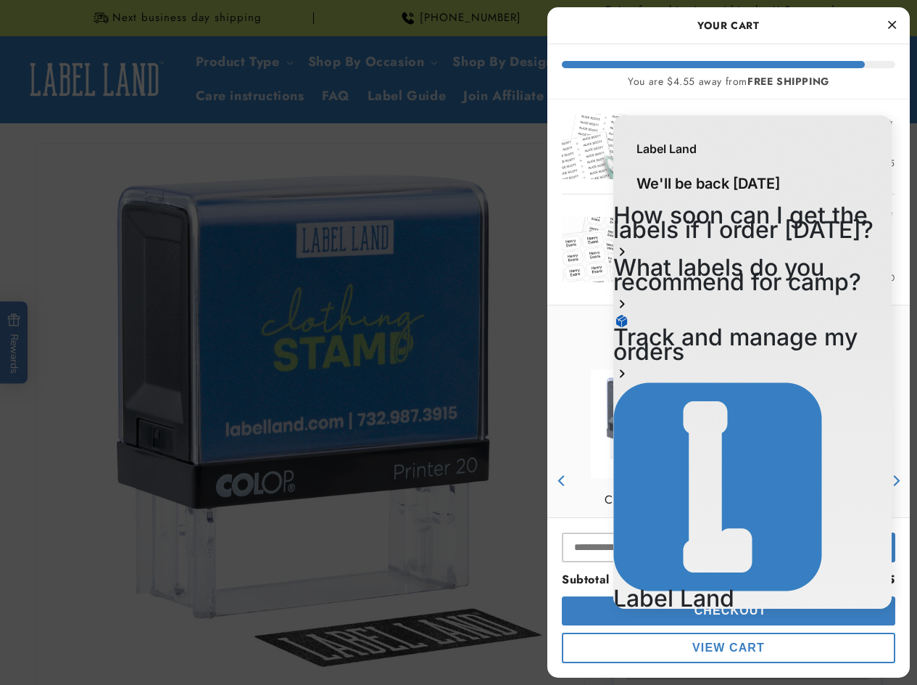
click at [558, 595] on div "Discount Code Apply Subtotal (2 items) $45.45 Checkout View Cart" at bounding box center [728, 597] width 363 height 160
click at [672, 644] on span "Go to previous conversation" at bounding box center [696, 651] width 155 height 15
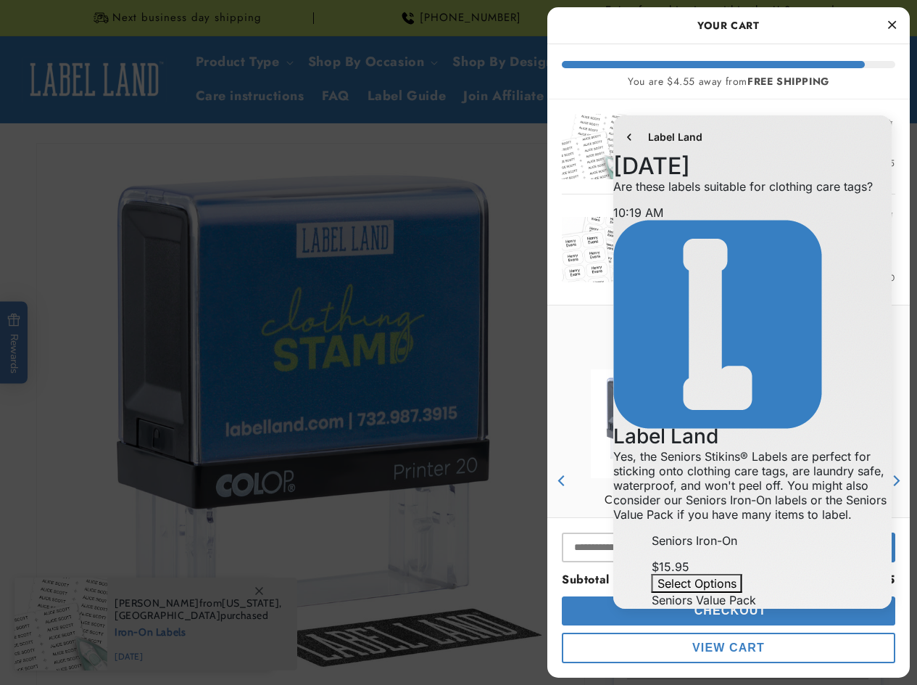
scroll to position [174, 0]
click at [730, 574] on button "Select Options" at bounding box center [697, 583] width 91 height 19
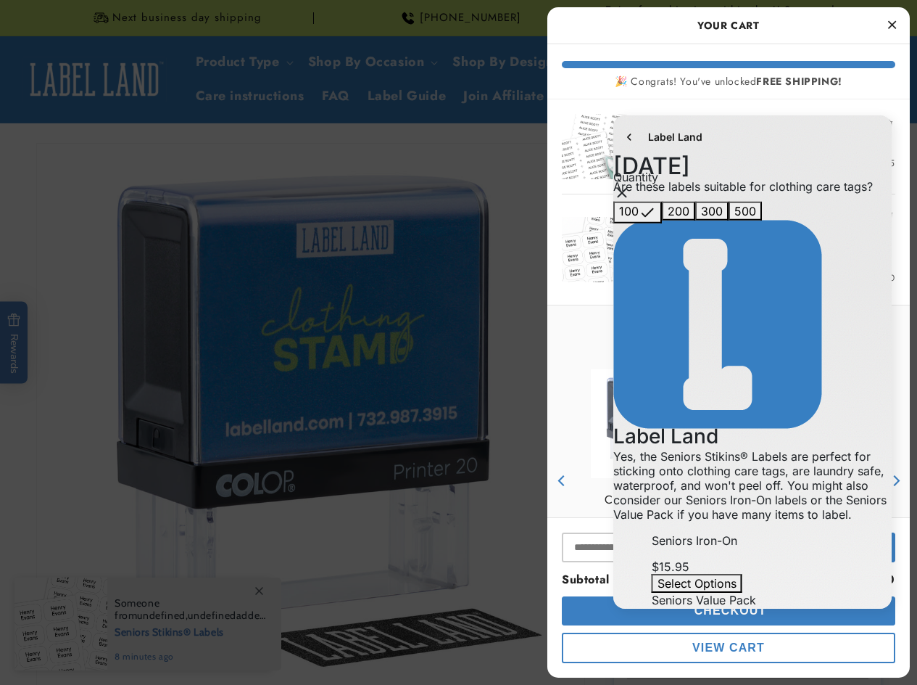
click at [629, 135] on icon "go to home page" at bounding box center [629, 136] width 4 height 7
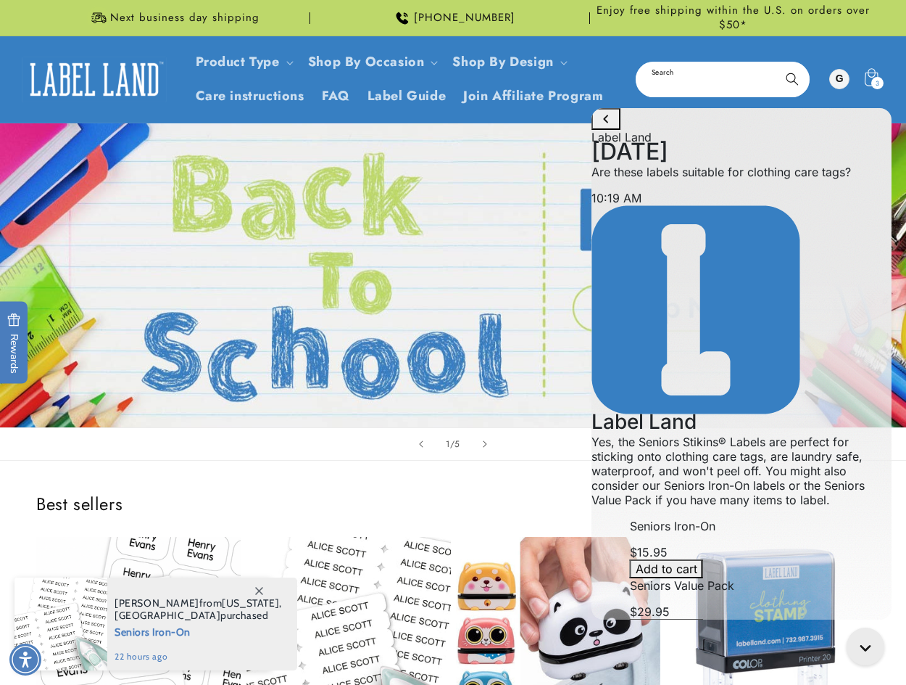
click at [692, 70] on input "Search" at bounding box center [722, 79] width 171 height 33
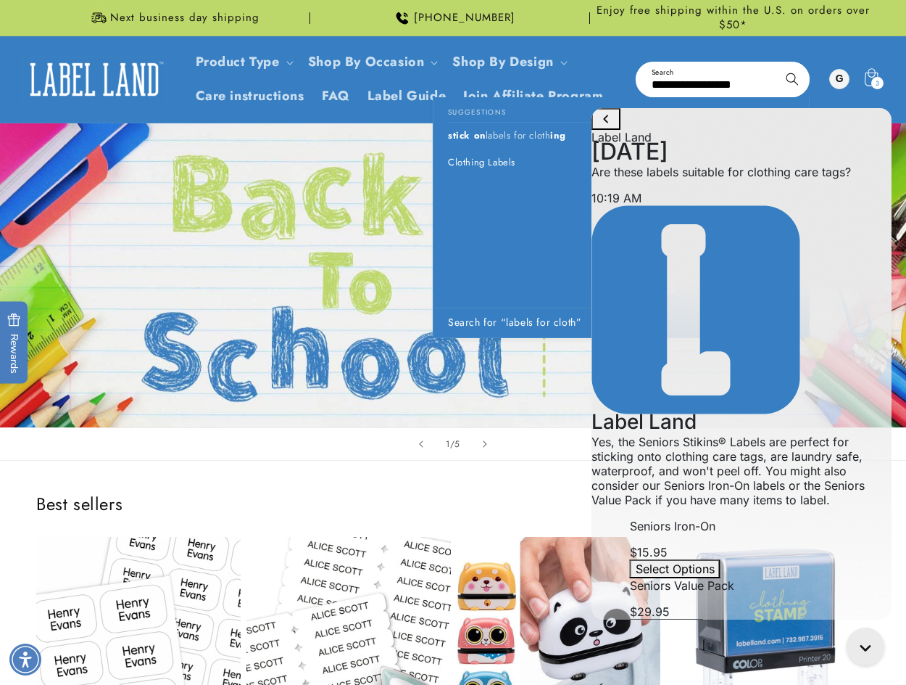
type input "**********"
click at [777, 63] on button "Search" at bounding box center [793, 79] width 32 height 32
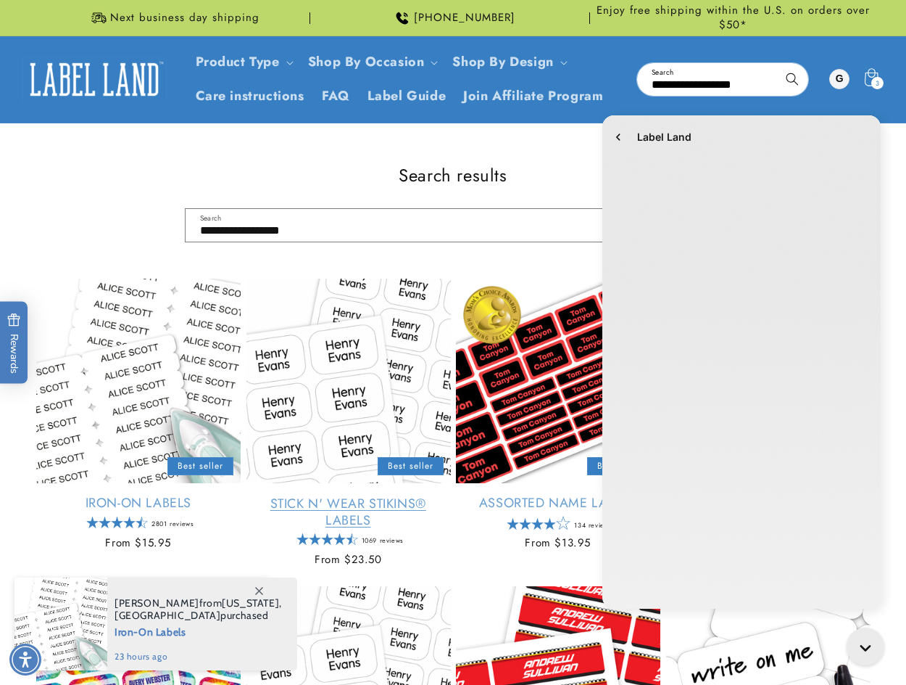
click at [334, 495] on link "Stick N' Wear Stikins® Labels" at bounding box center [349, 512] width 204 height 34
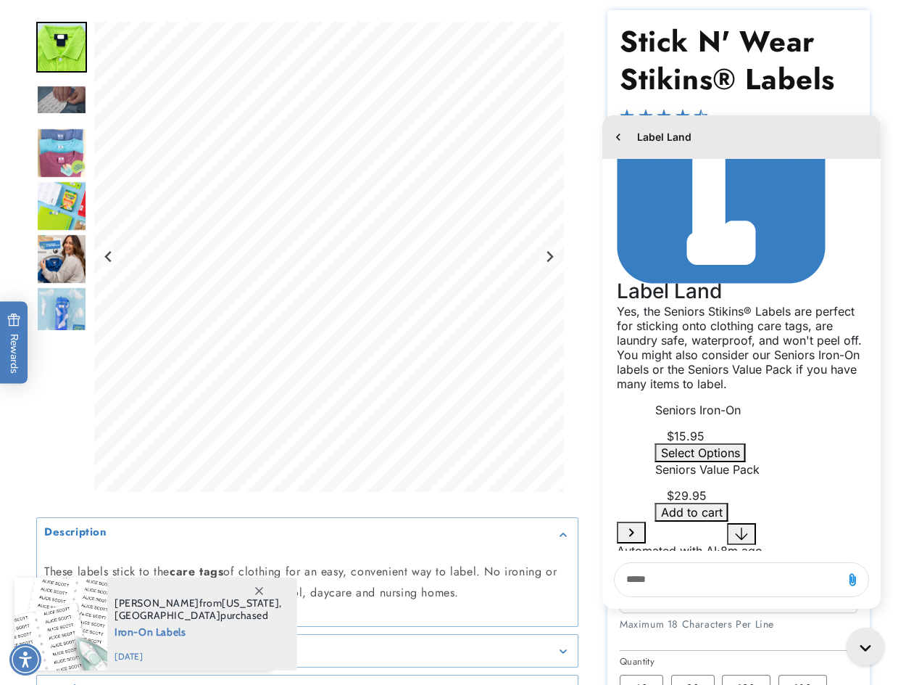
scroll to position [145, 0]
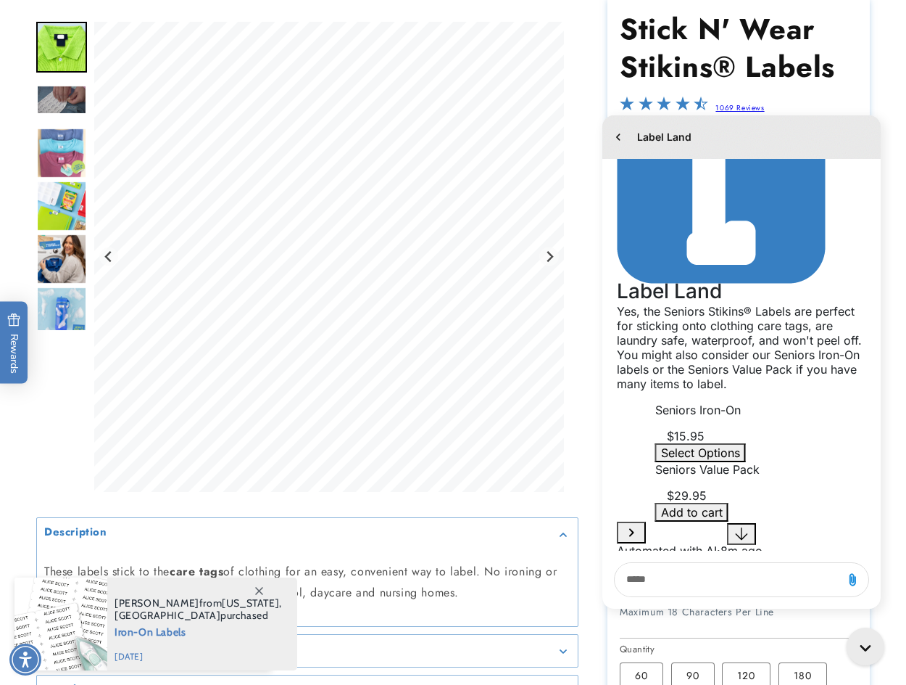
click at [691, 574] on textarea "live chat message input" at bounding box center [729, 579] width 216 height 33
click at [602, 36] on div "Stick N' Wear Stikins® Labels Stick N' Wear Stikins® Labels 1069 Reviews Estima…" at bounding box center [725, 513] width 292 height 1031
click at [853, 70] on h1 "Stick N' Wear Stikins® Labels" at bounding box center [739, 47] width 238 height 75
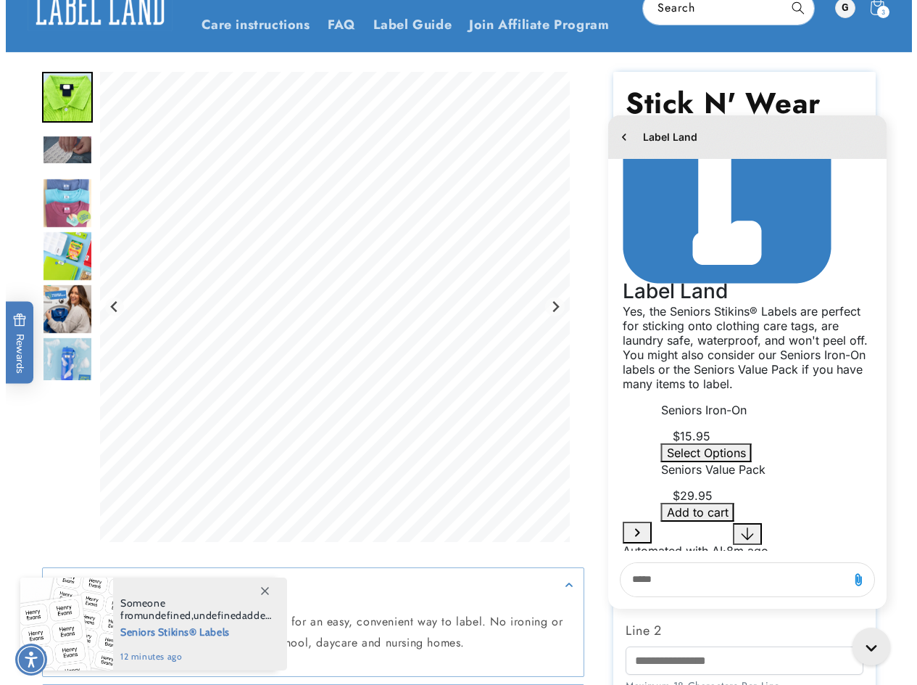
scroll to position [0, 0]
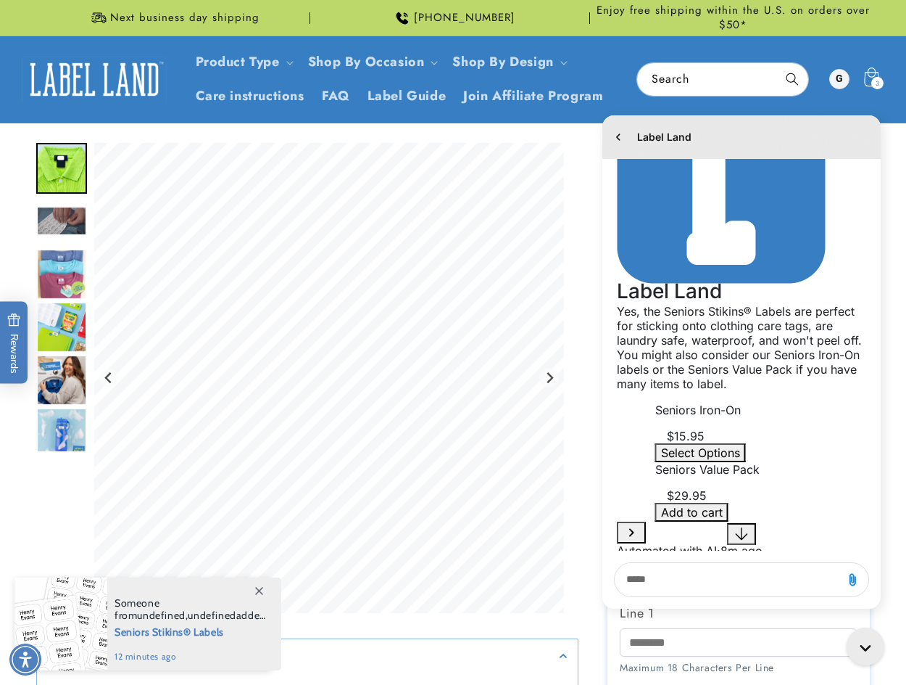
click at [868, 78] on icon at bounding box center [871, 79] width 34 height 34
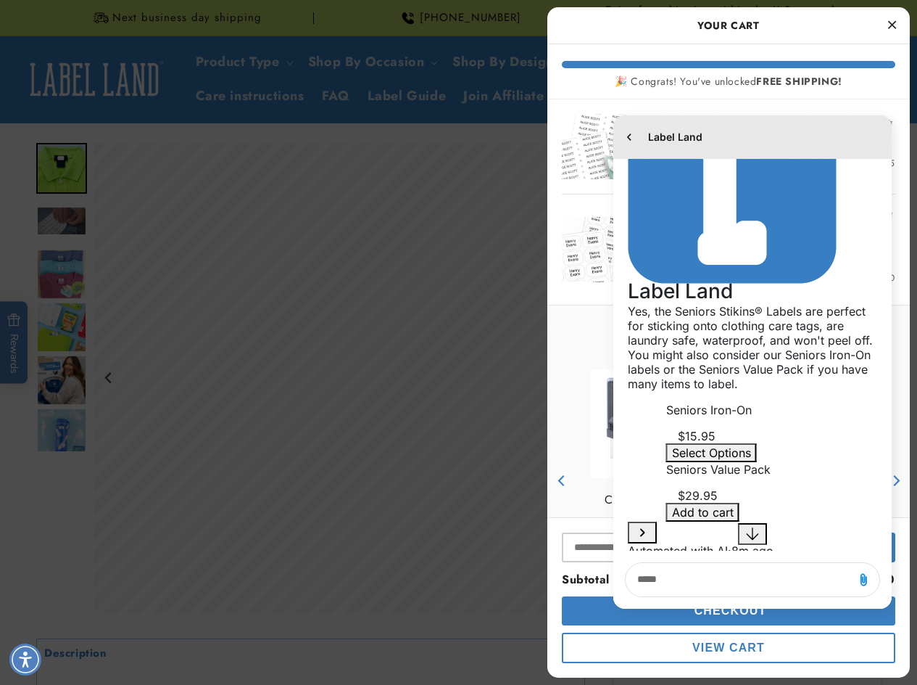
click at [725, 104] on li "Seniors Iron-On 100 Quantity of Seniors Iron-On 2 Price $15.95" at bounding box center [729, 146] width 334 height 94
click at [745, 78] on div "🎉 Congrats! You've unlocked FREE SHIPPING!" at bounding box center [729, 81] width 334 height 12
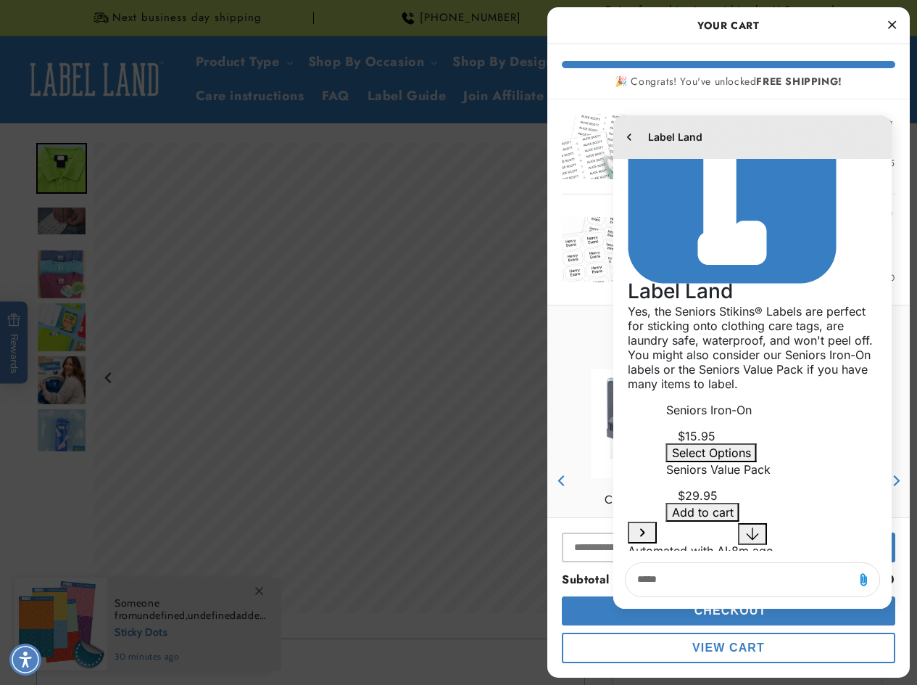
drag, startPoint x: 861, startPoint y: 135, endPoint x: 724, endPoint y: 139, distance: 136.4
click at [724, 139] on div "Label Land" at bounding box center [752, 137] width 278 height 44
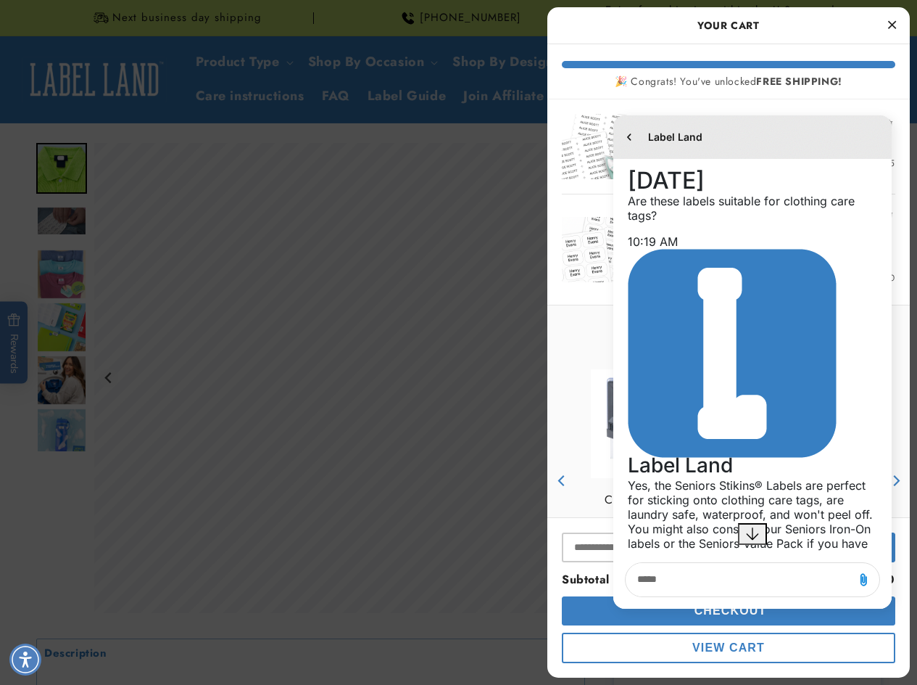
click at [697, 579] on textarea "live chat message input" at bounding box center [740, 579] width 216 height 33
type textarea "******"
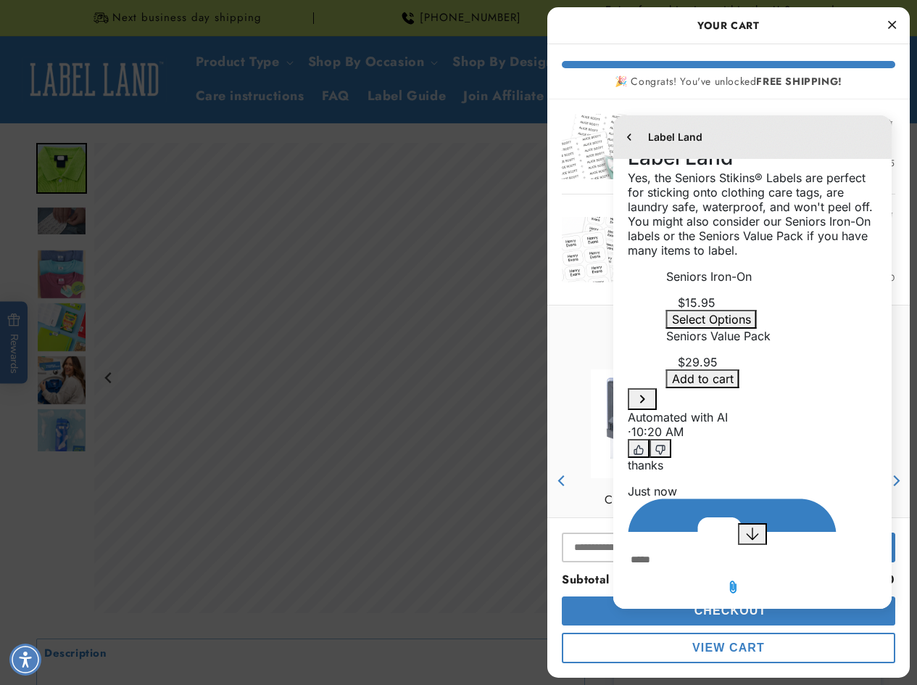
scroll to position [307, 0]
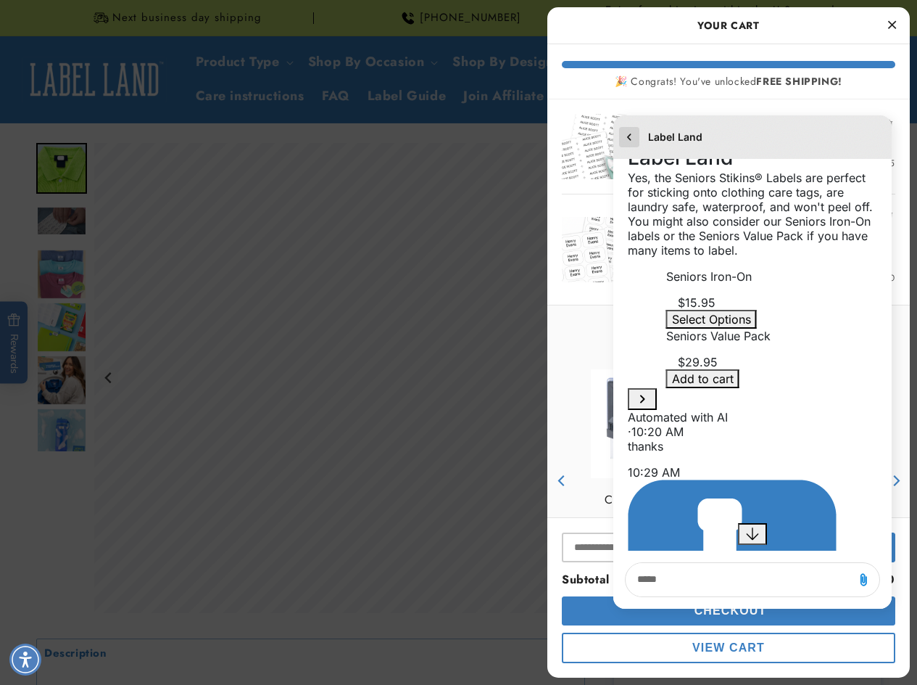
click at [630, 136] on icon "go to home page" at bounding box center [629, 136] width 15 height 17
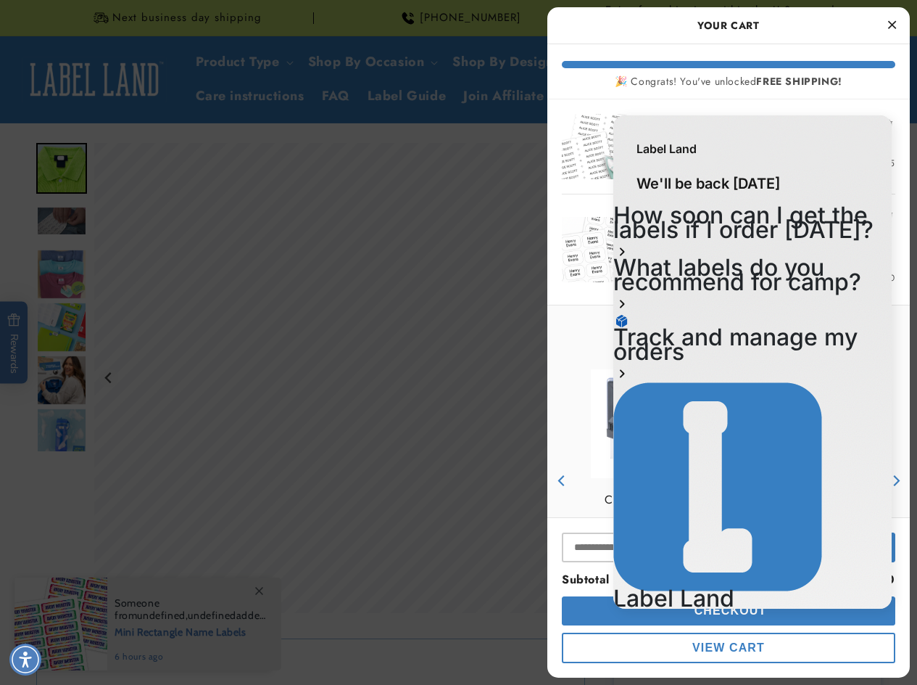
click at [789, 23] on h2 "Your Cart" at bounding box center [729, 26] width 334 height 22
click at [779, 64] on div at bounding box center [729, 64] width 334 height 7
click at [875, 676] on div at bounding box center [752, 693] width 278 height 35
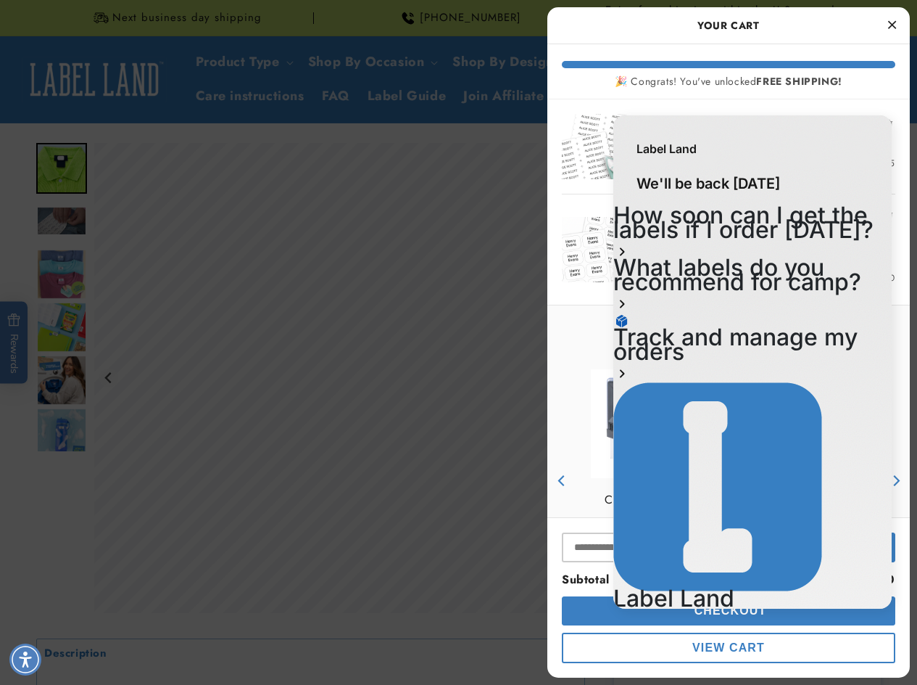
click at [785, 330] on h2 "Track and manage my orders" at bounding box center [752, 344] width 278 height 29
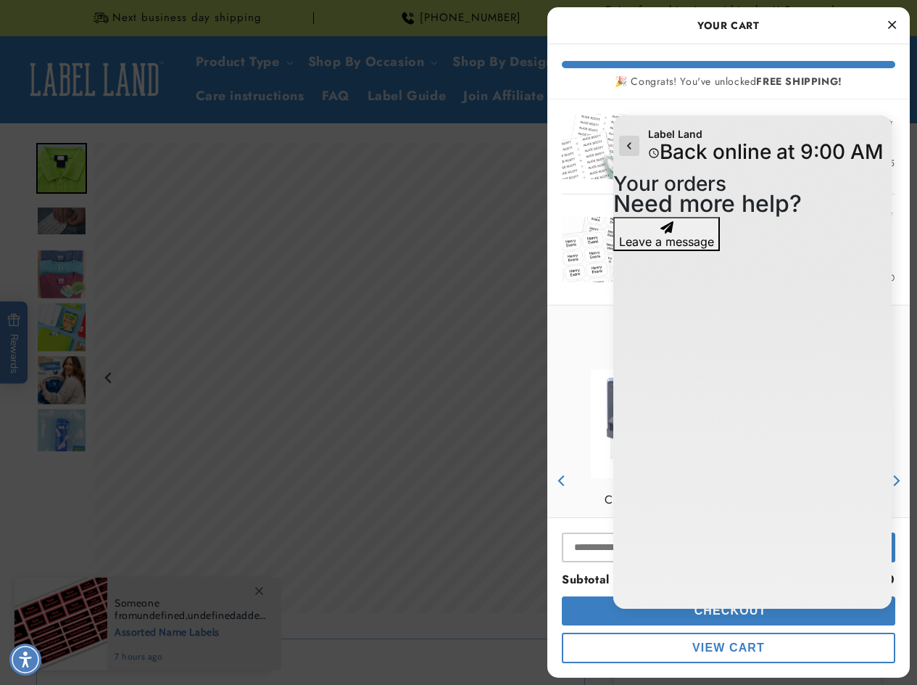
click at [630, 144] on icon "go to home page" at bounding box center [629, 146] width 4 height 7
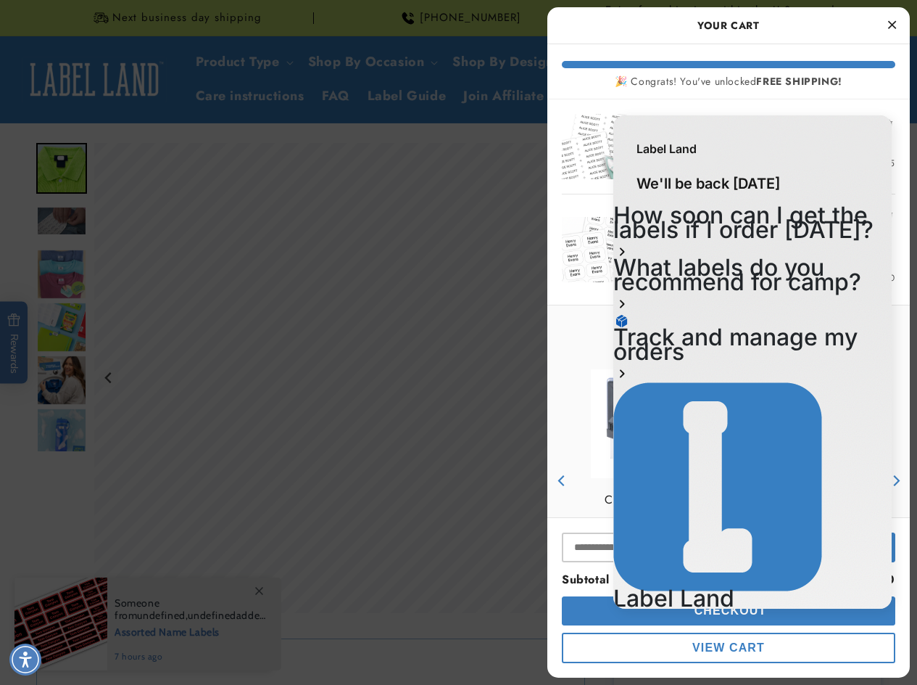
click at [580, 618] on button "Checkout" at bounding box center [729, 610] width 334 height 29
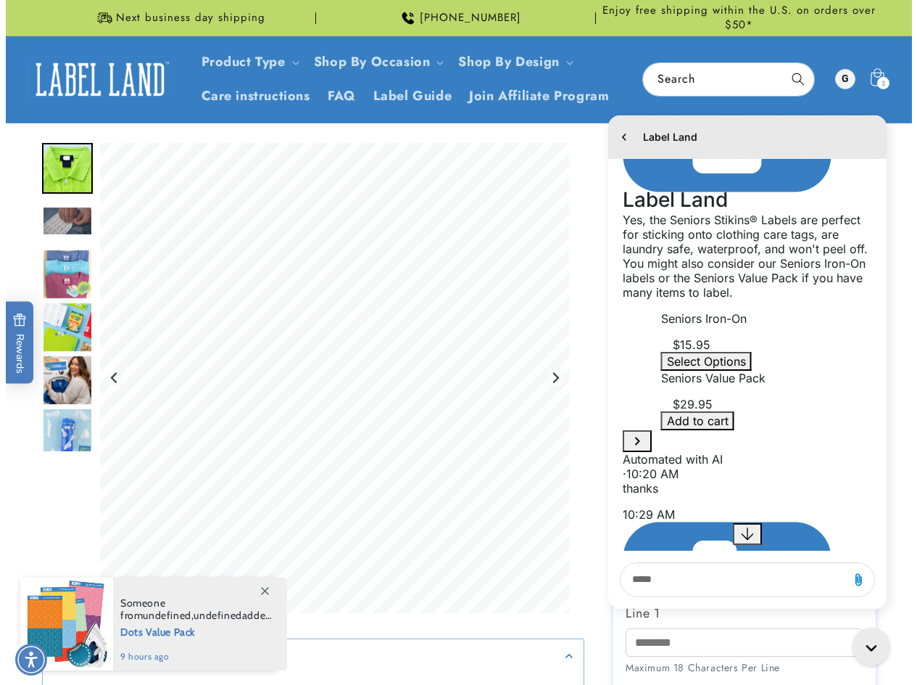
scroll to position [334, 0]
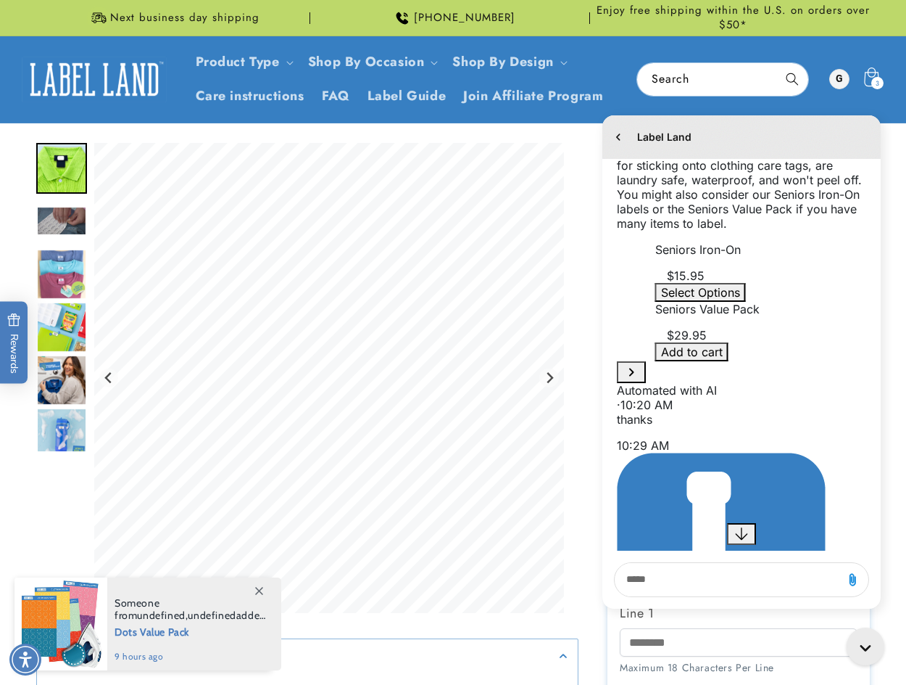
click at [867, 79] on icon at bounding box center [871, 79] width 34 height 34
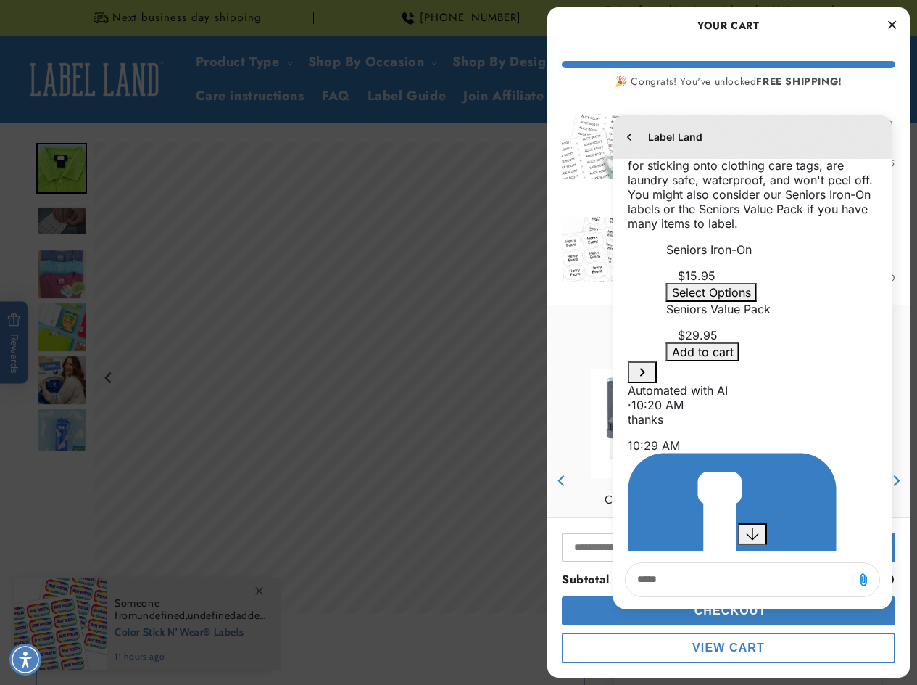
click at [569, 349] on div "You may also like Clothing Stamp Empty heading Empty heading Price $29.95 Custo…" at bounding box center [729, 469] width 334 height 276
click at [703, 648] on span "View Cart" at bounding box center [729, 647] width 73 height 12
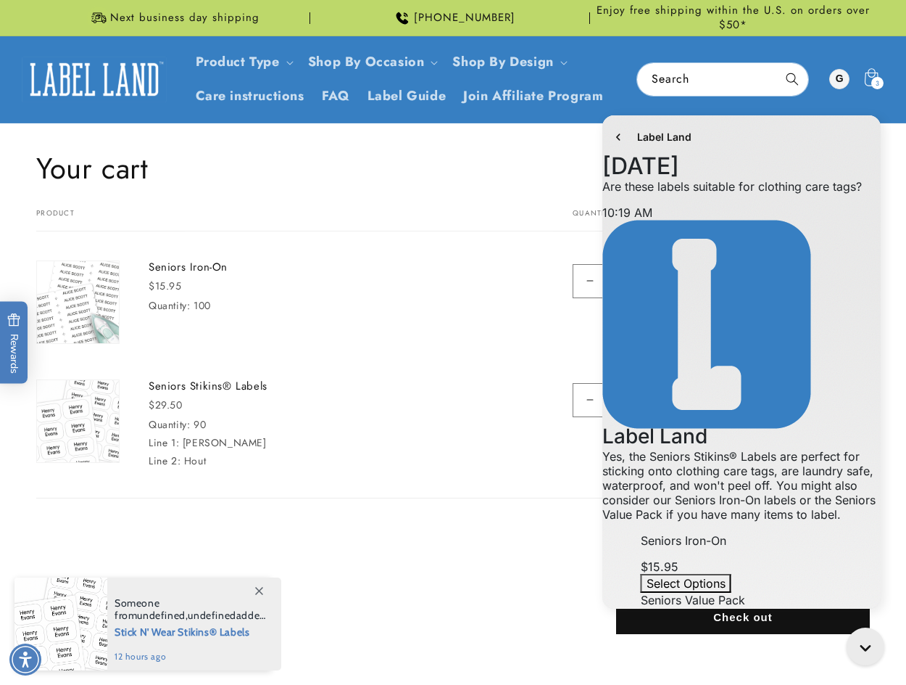
scroll to position [334, 0]
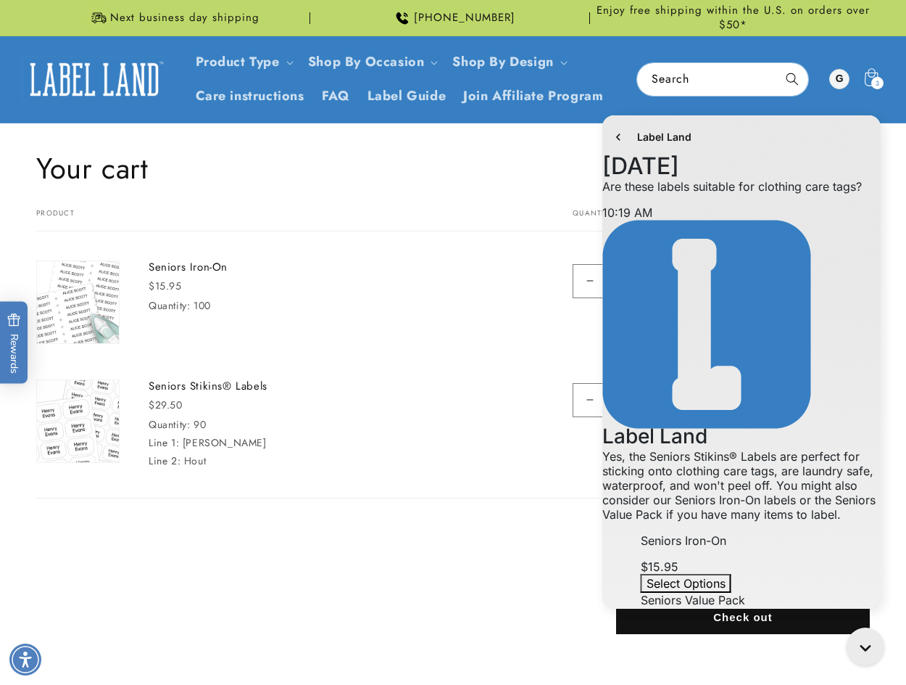
click at [590, 282] on button "Decrease quantity for Seniors Iron-On" at bounding box center [590, 281] width 33 height 34
type input "*"
drag, startPoint x: 703, startPoint y: 137, endPoint x: 722, endPoint y: 121, distance: 24.7
click at [792, 132] on div "Label Land" at bounding box center [742, 137] width 278 height 44
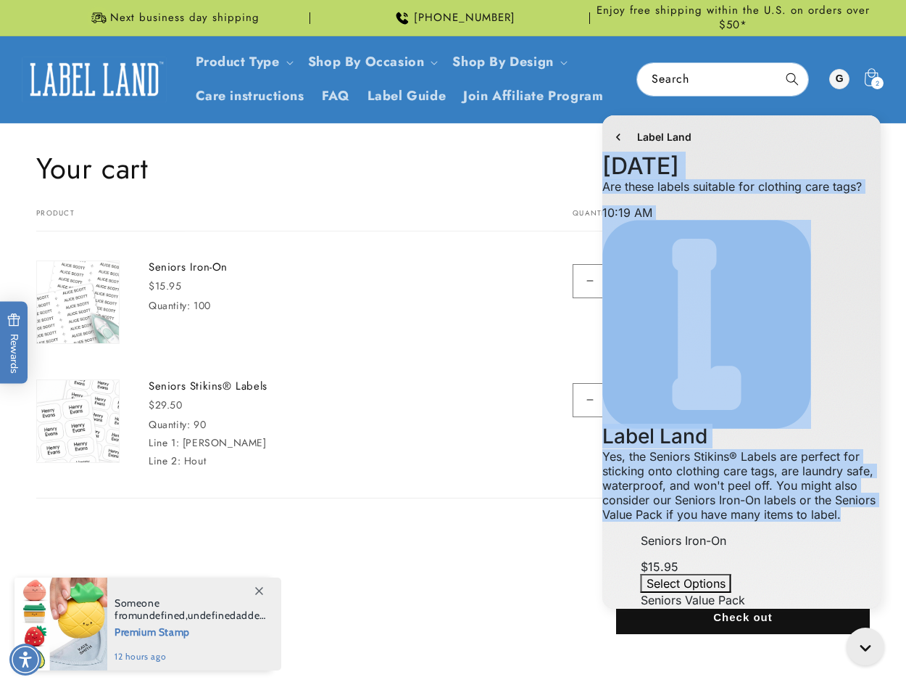
scroll to position [319, 0]
drag, startPoint x: 803, startPoint y: 136, endPoint x: 690, endPoint y: 203, distance: 132.0
click at [690, 203] on div "Label Land History has been fetched September 28 10:19 AM. You said: Are these …" at bounding box center [742, 361] width 278 height 493
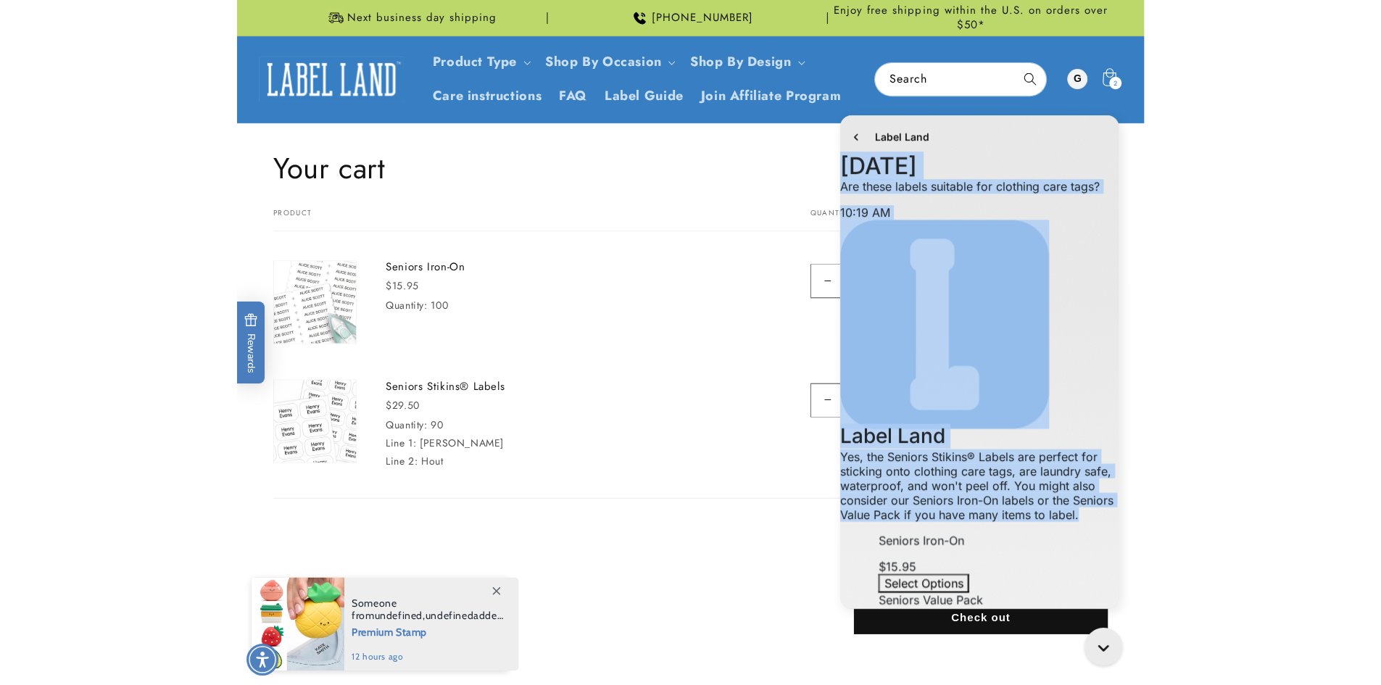
scroll to position [334, 0]
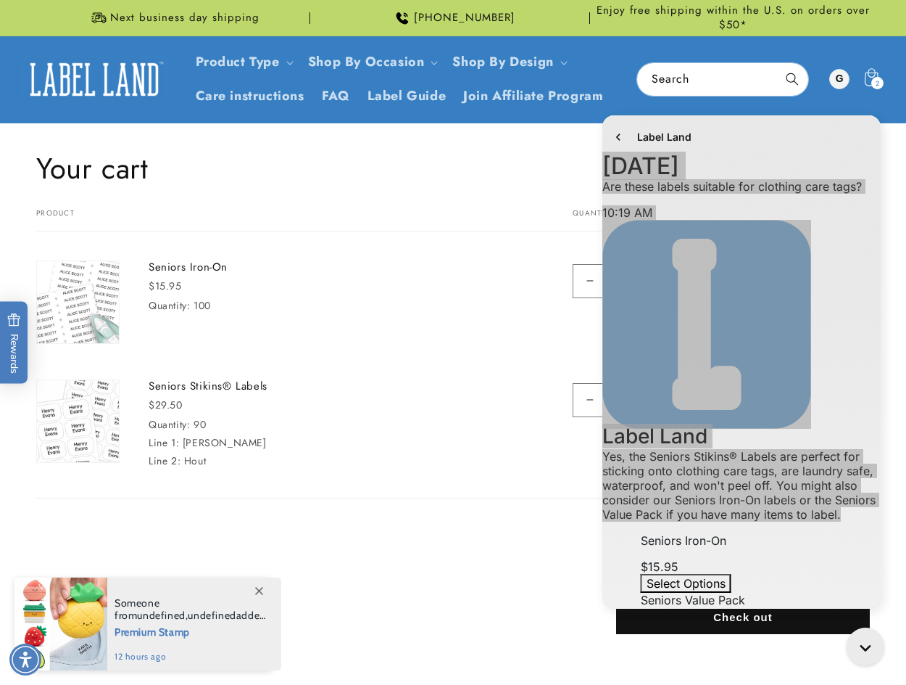
click at [735, 629] on main "Your cart Continue shopping Your cart is empty Continue shopping Your cart Prod…" at bounding box center [453, 410] width 906 height 575
click at [257, 416] on td "Seniors Stikins® Labels $29.50 Quantity: 90 Line 1: Becky Line 2: Hout" at bounding box center [328, 409] width 417 height 119
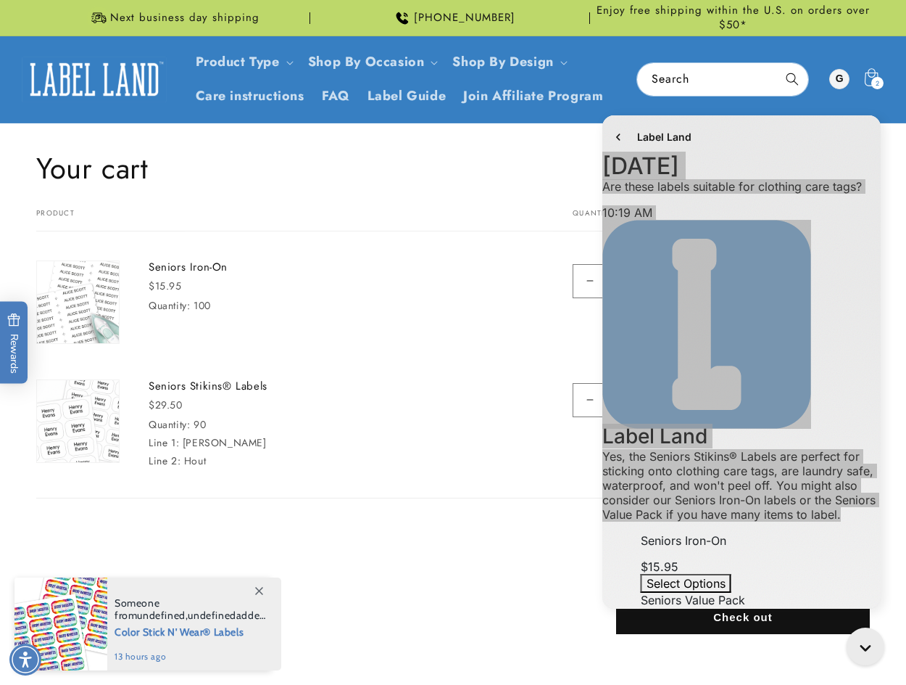
click at [252, 210] on th "Product" at bounding box center [286, 220] width 500 height 22
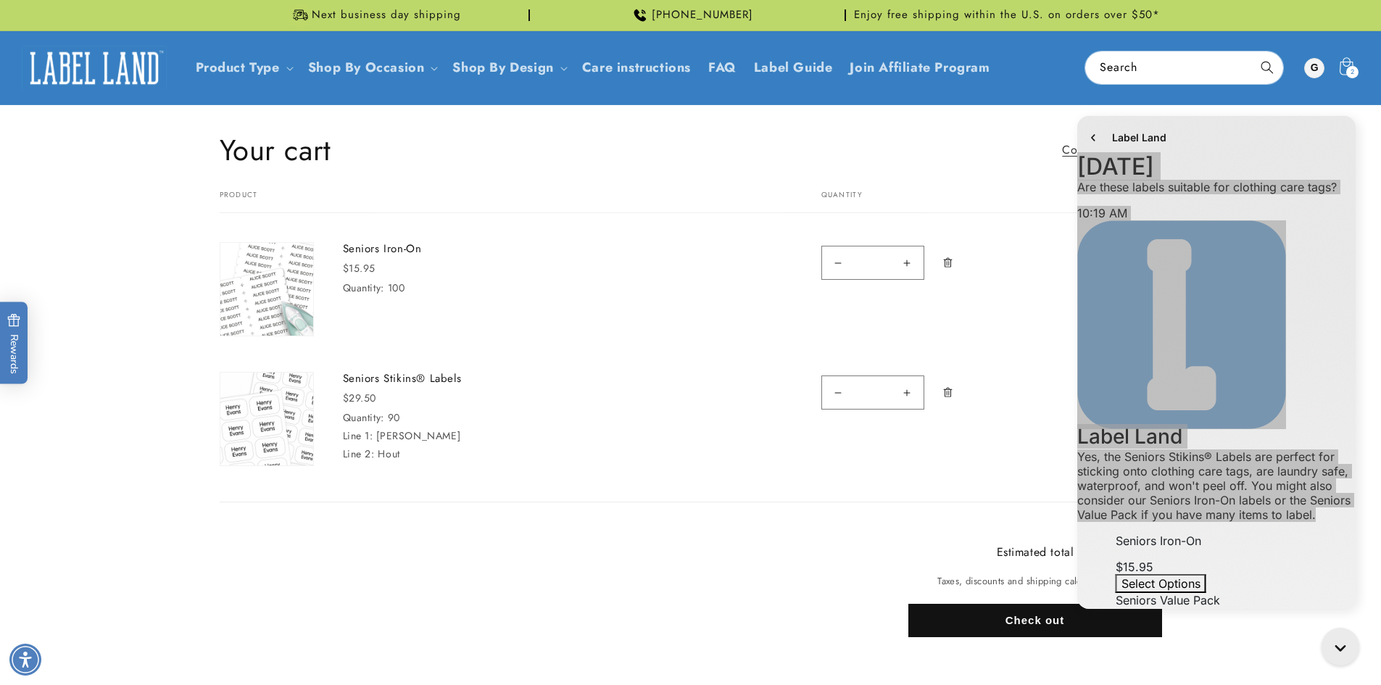
click at [840, 265] on button "Decrease quantity for Seniors Iron-On" at bounding box center [838, 263] width 33 height 34
type input "*"
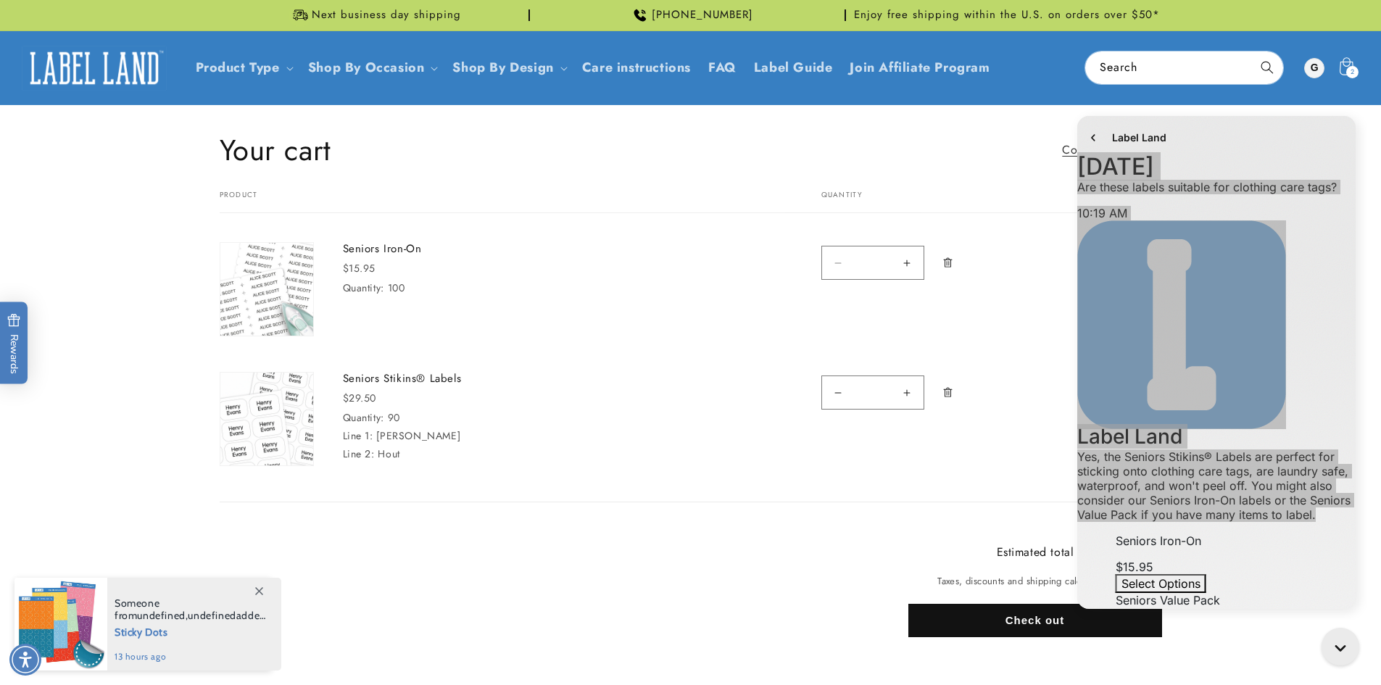
click at [906, 263] on icon "Remove Seniors Iron-On - 100" at bounding box center [948, 262] width 11 height 11
click at [906, 263] on form "Your cart Product Total Quantity Total Seniors Iron-On $15.95 Quantity: 100 $15…" at bounding box center [691, 347] width 943 height 312
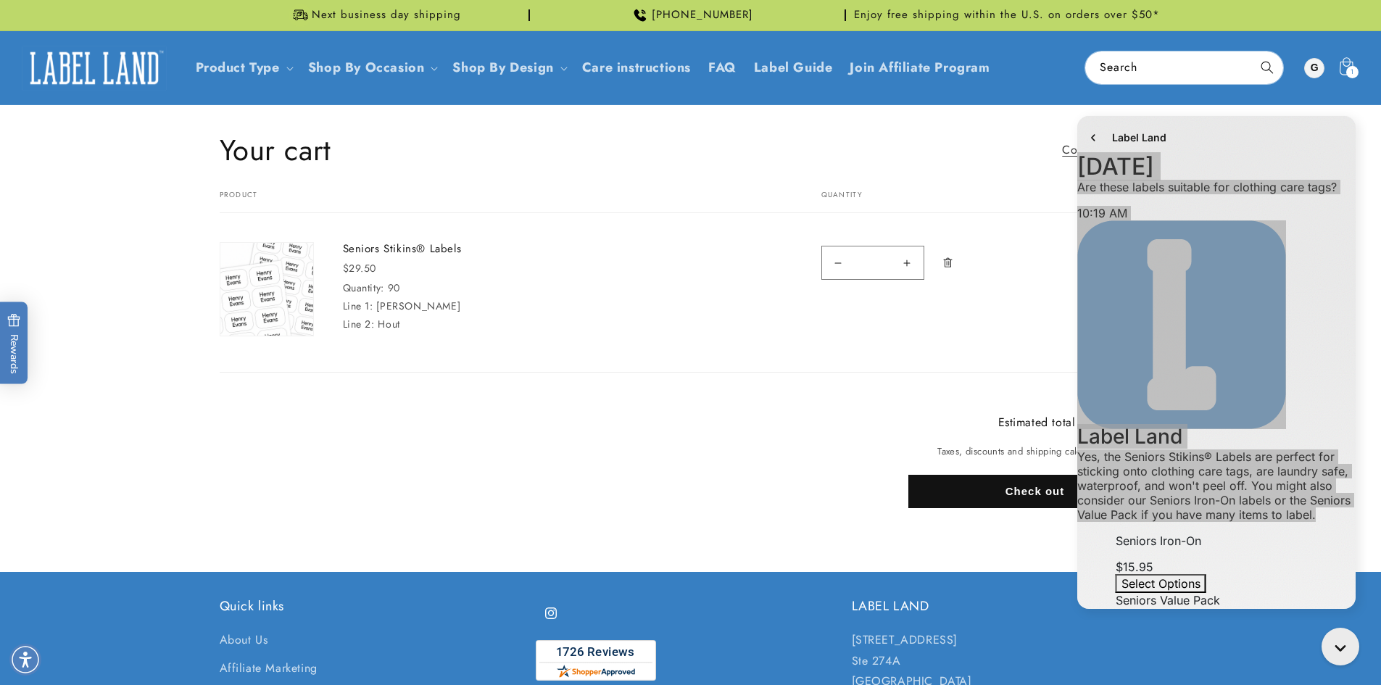
click at [906, 486] on button "Check out" at bounding box center [1036, 491] width 254 height 33
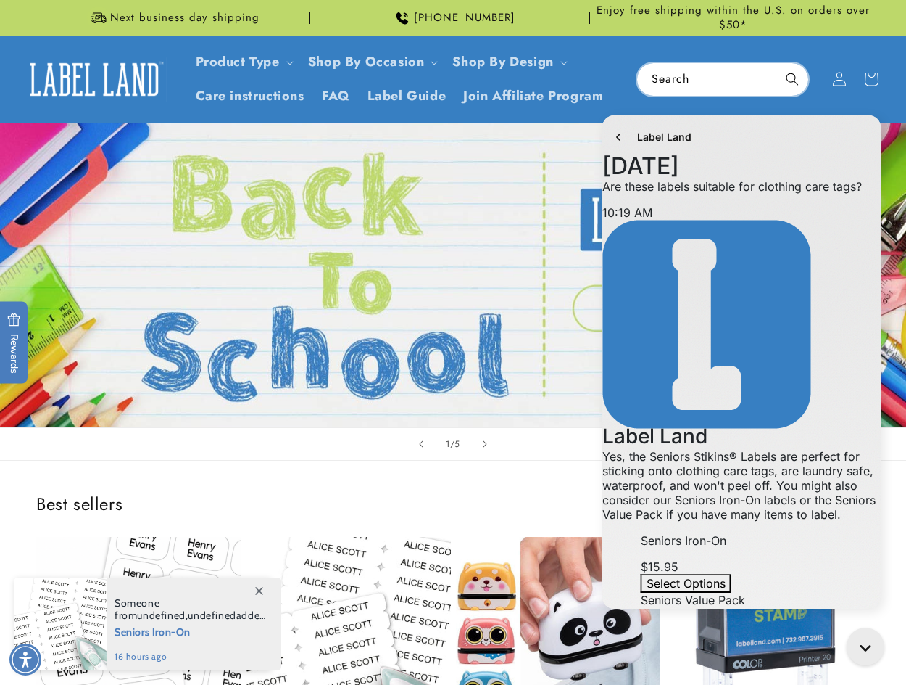
scroll to position [334, 0]
